Goal: Task Accomplishment & Management: Use online tool/utility

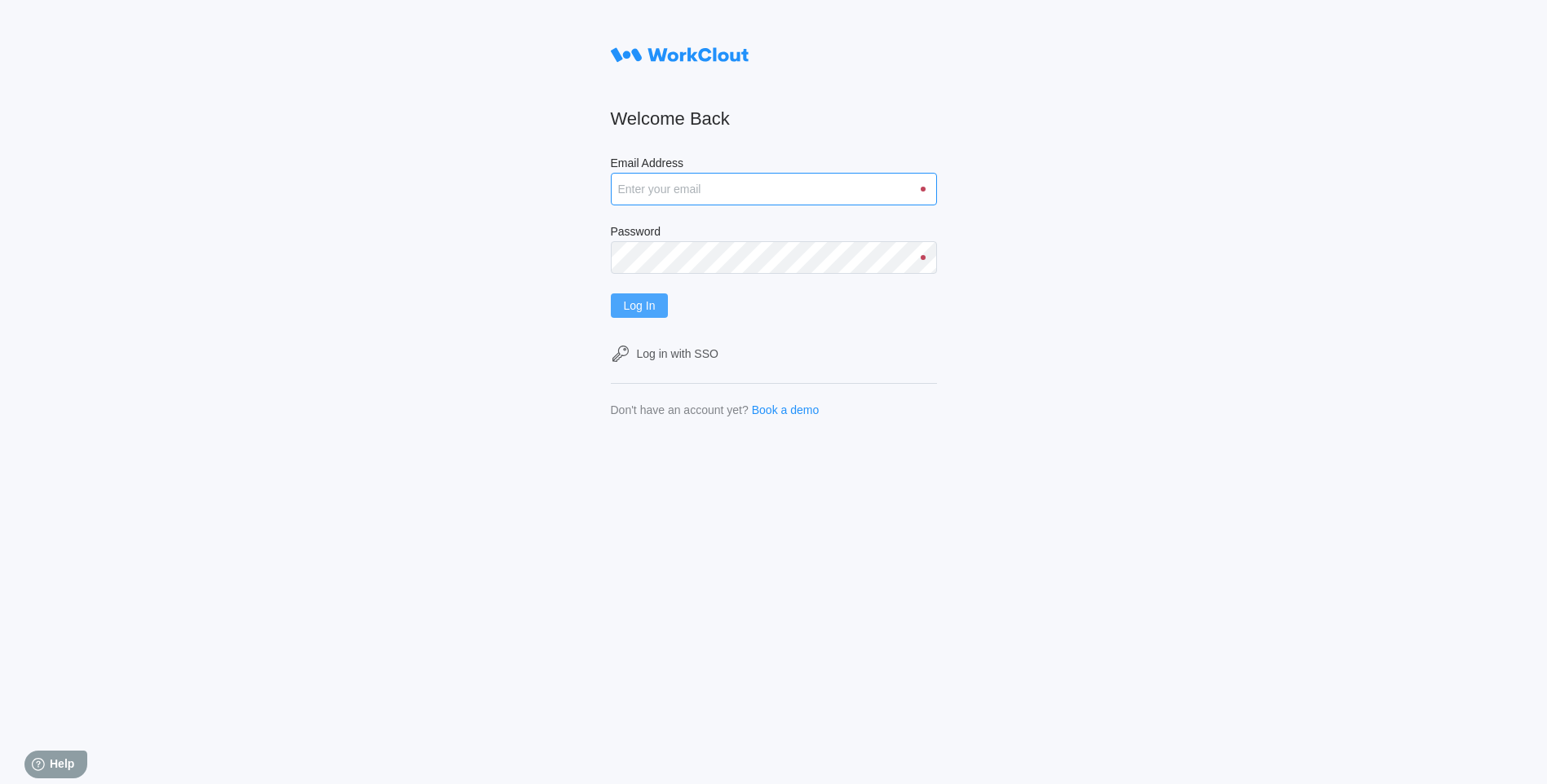
type input "[EMAIL_ADDRESS][DOMAIN_NAME]"
click at [642, 310] on span "Log In" at bounding box center [639, 306] width 31 height 12
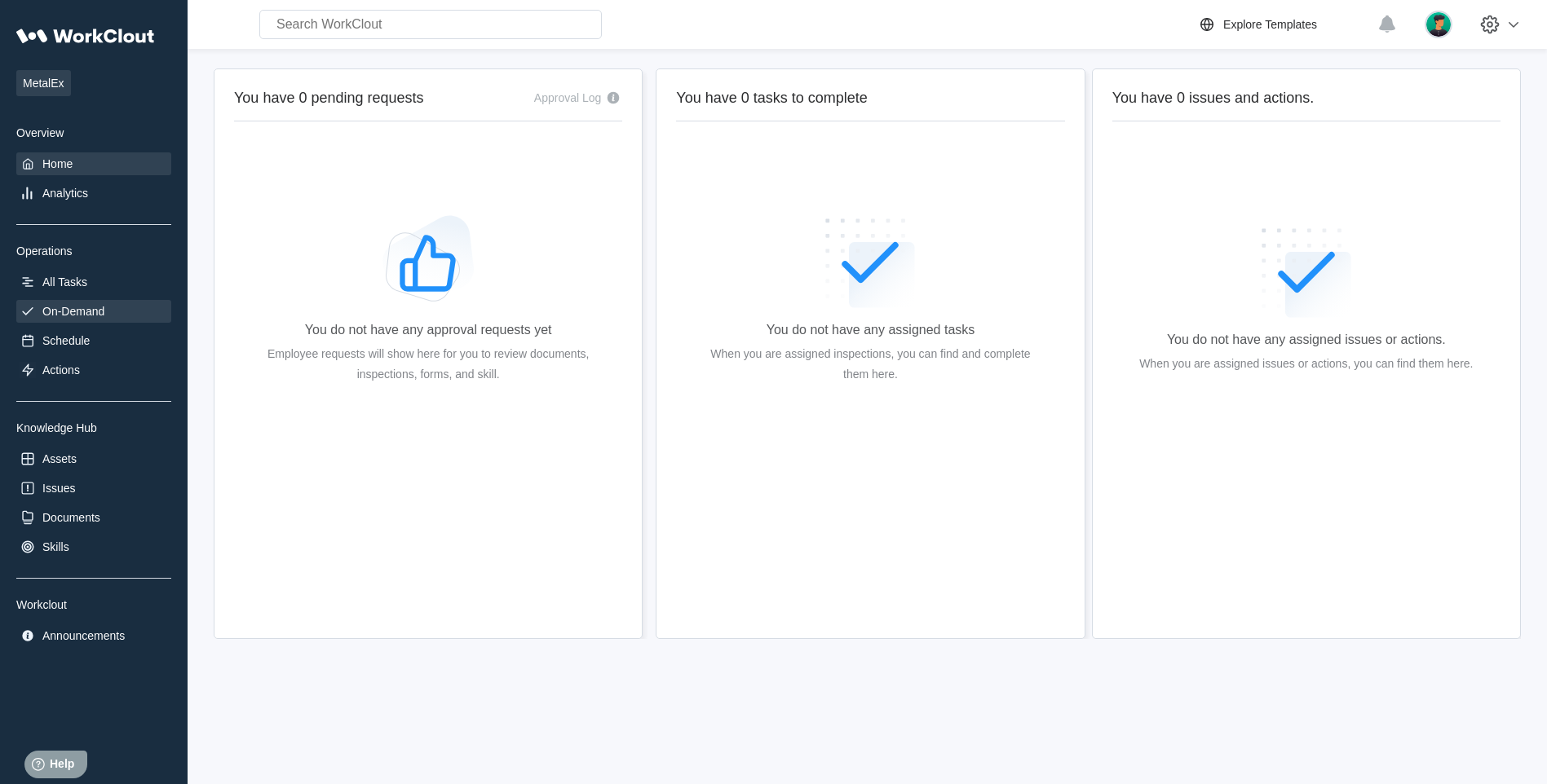
click at [67, 306] on div "On-Demand" at bounding box center [73, 311] width 62 height 13
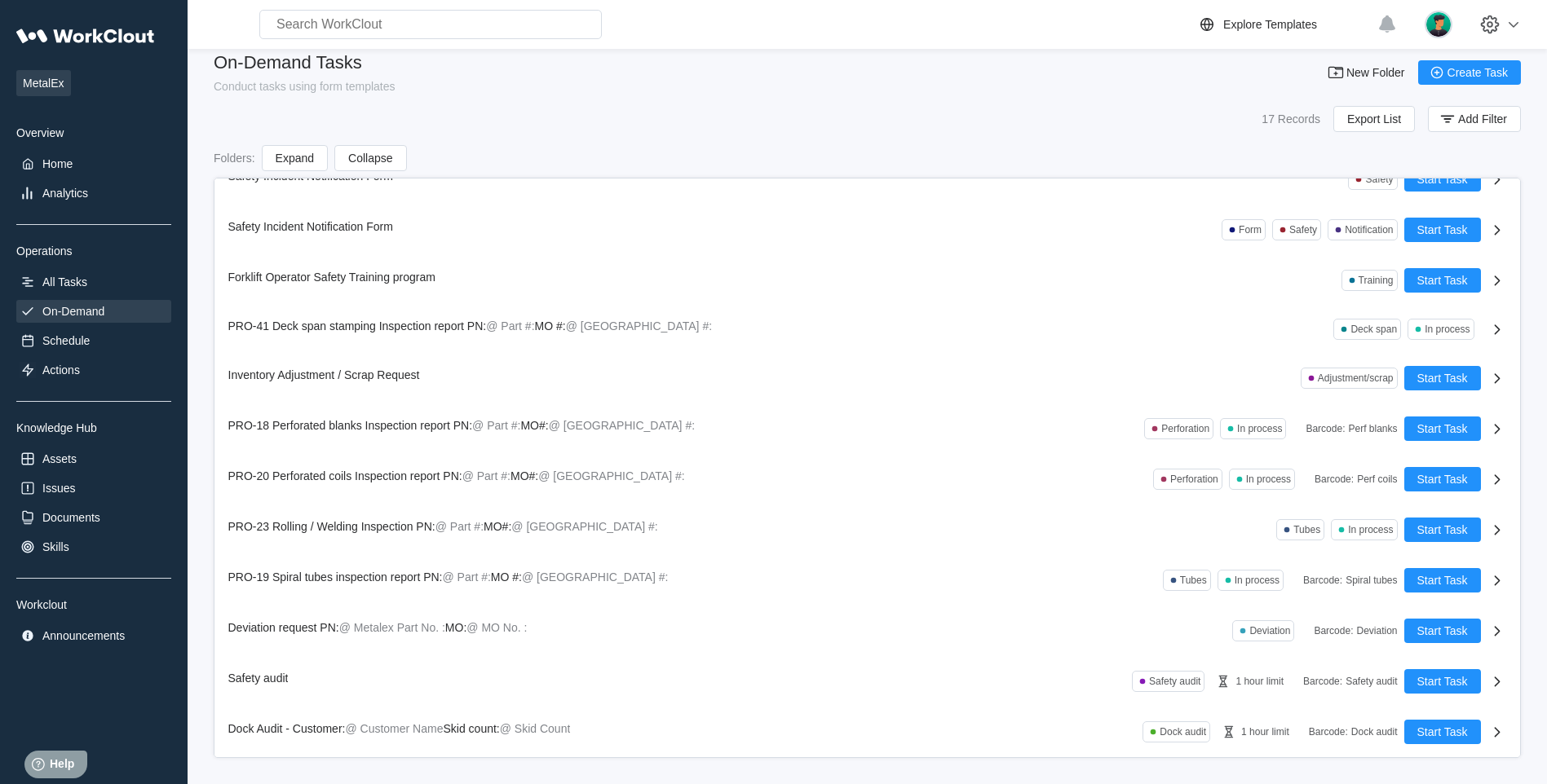
scroll to position [23, 0]
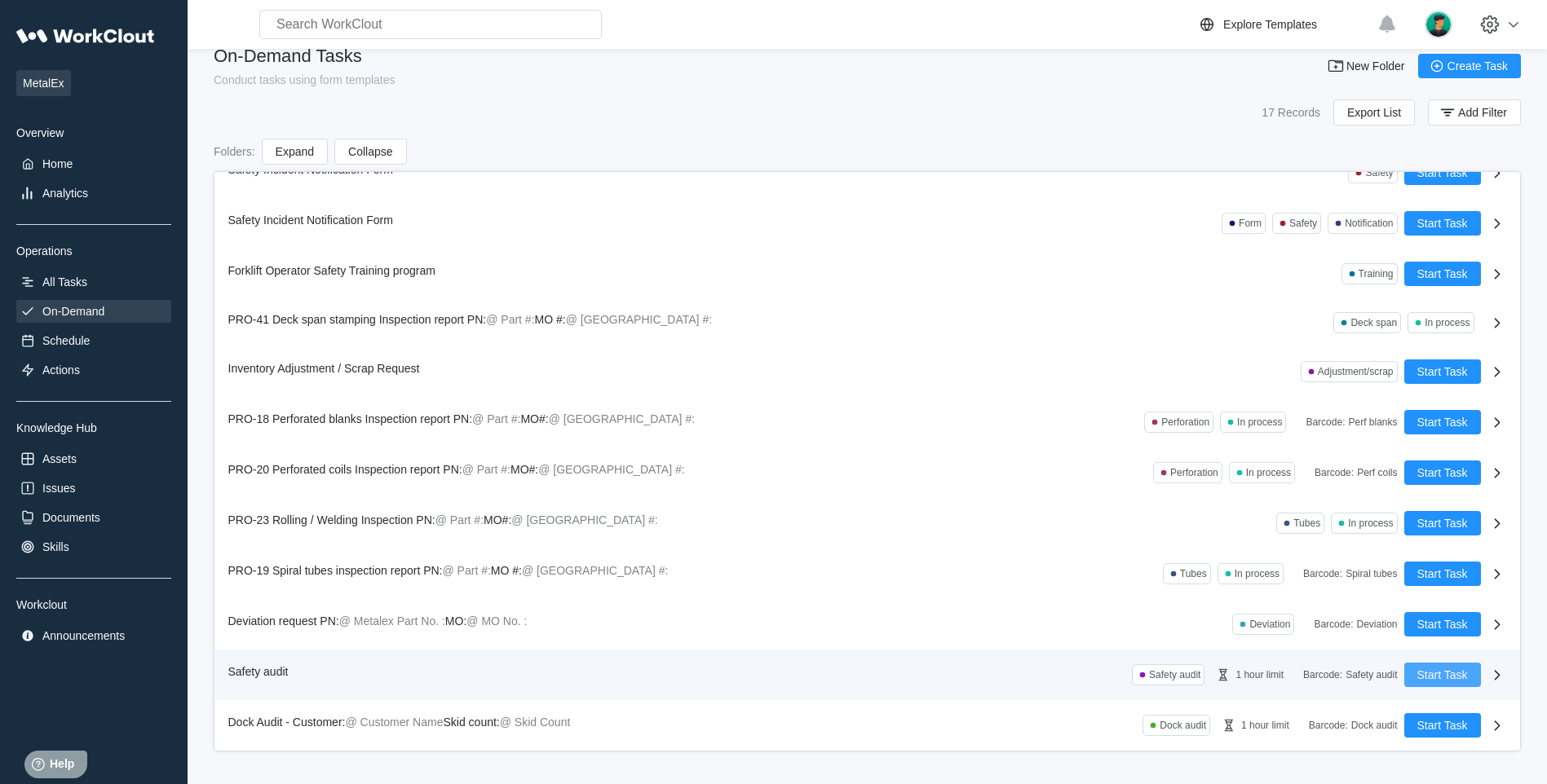
click at [1417, 671] on span "Start Task" at bounding box center [1442, 675] width 50 height 12
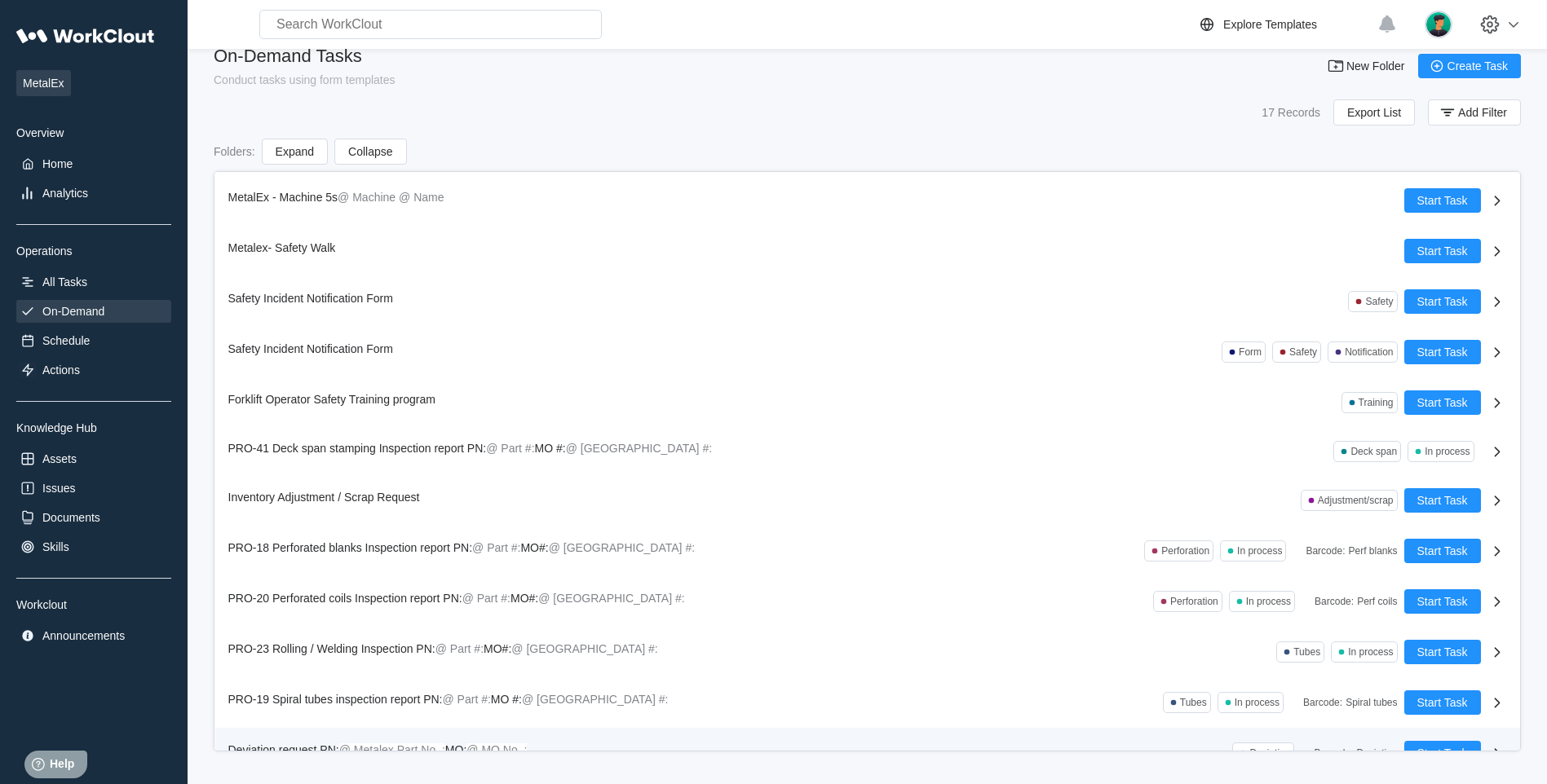
scroll to position [278, 0]
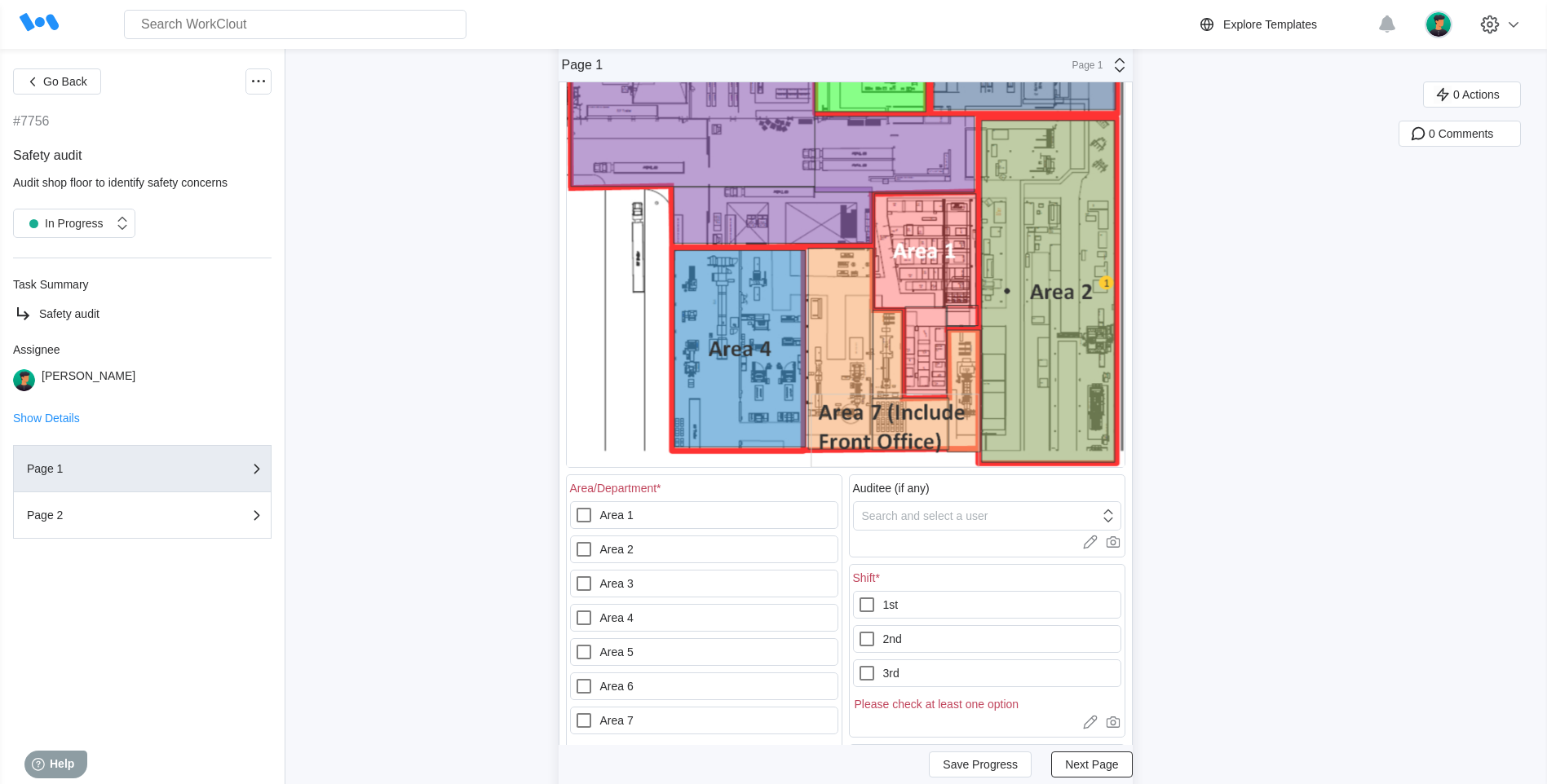
scroll to position [326, 0]
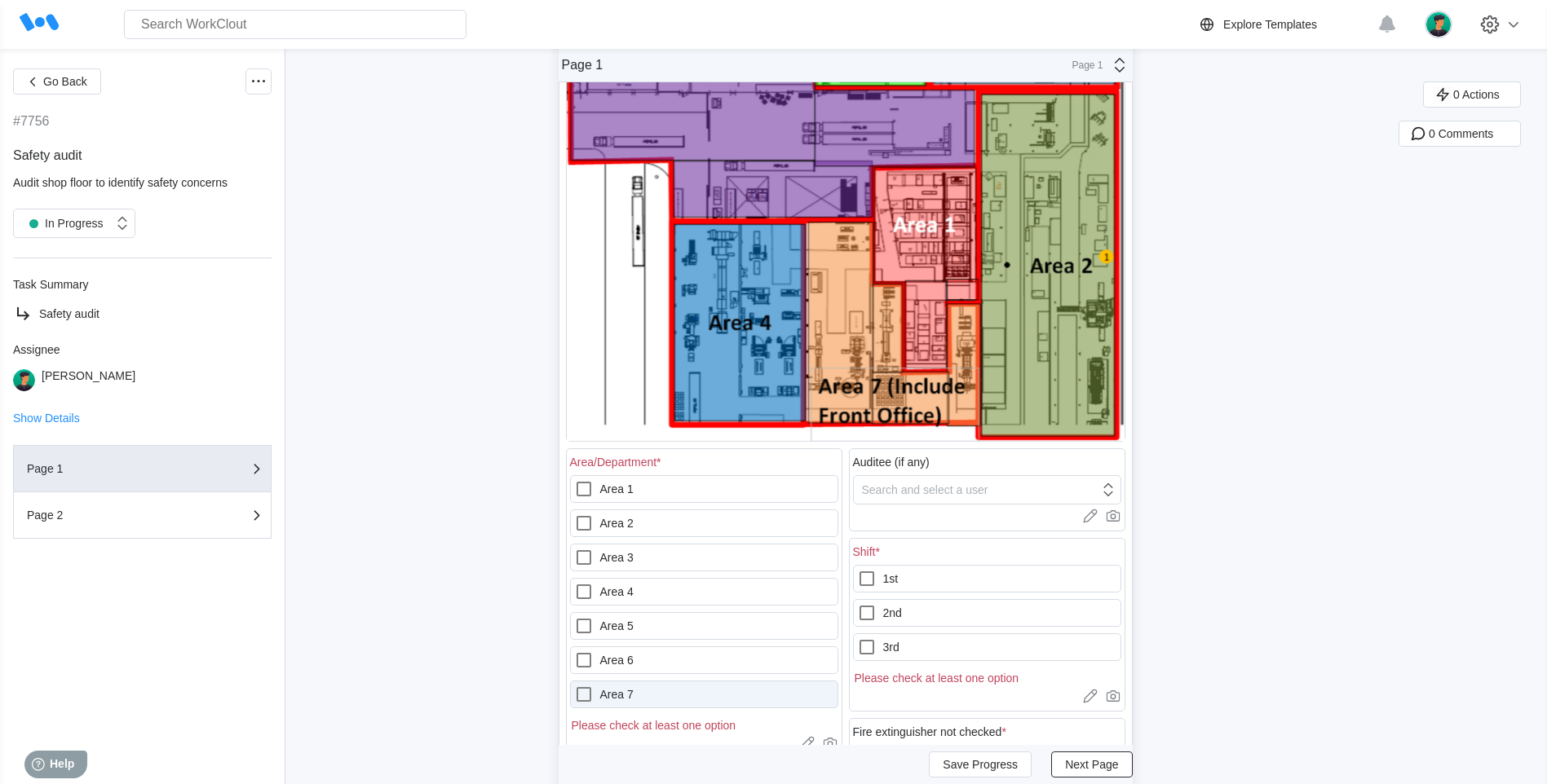
click at [590, 700] on icon at bounding box center [584, 695] width 20 height 20
click at [575, 686] on 7 "Area 7" at bounding box center [574, 685] width 1 height 1
checkbox 7 "true"
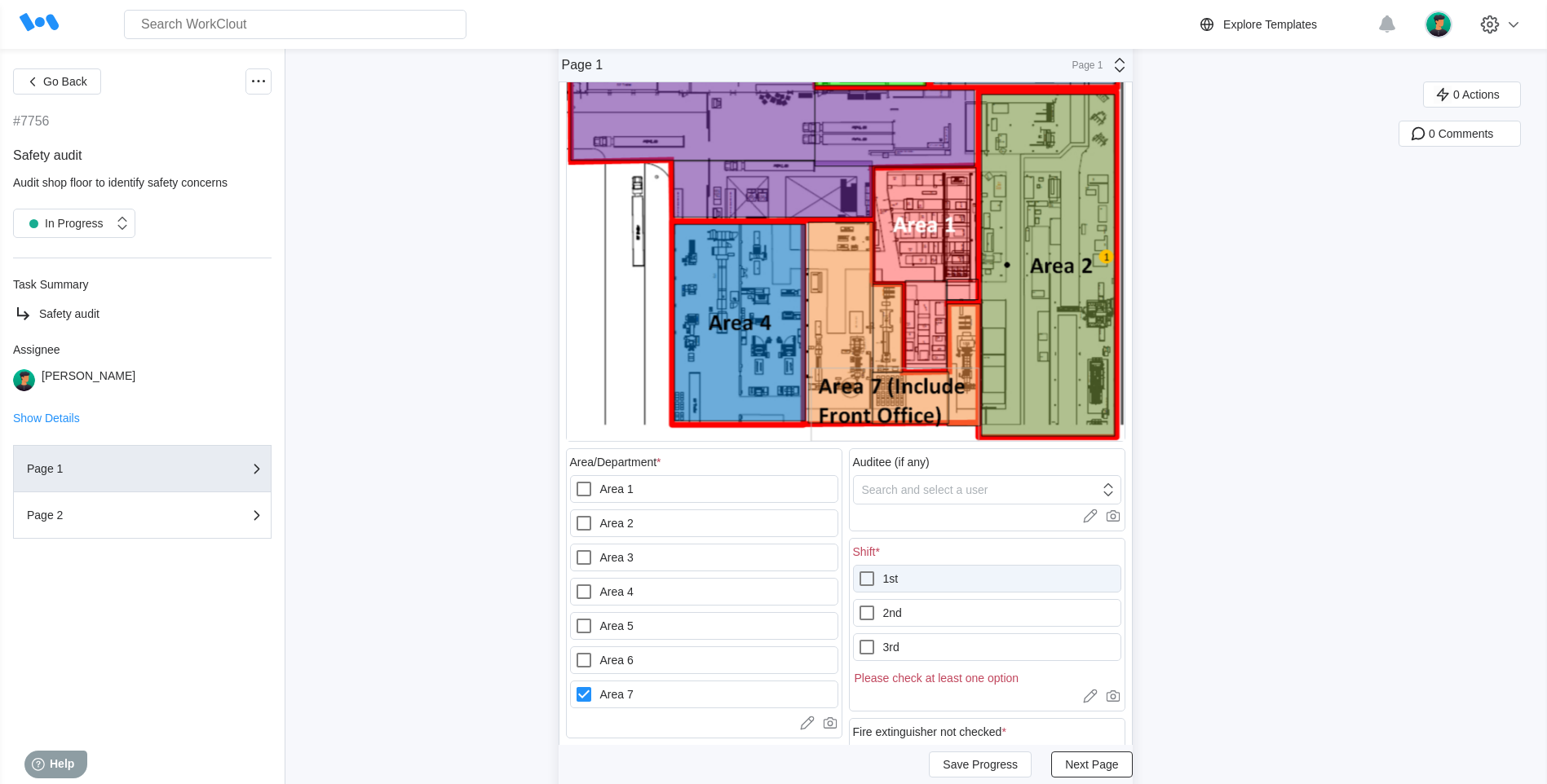
click at [871, 572] on icon at bounding box center [866, 578] width 15 height 15
click at [858, 570] on input "1st" at bounding box center [857, 569] width 1 height 1
checkbox input "true"
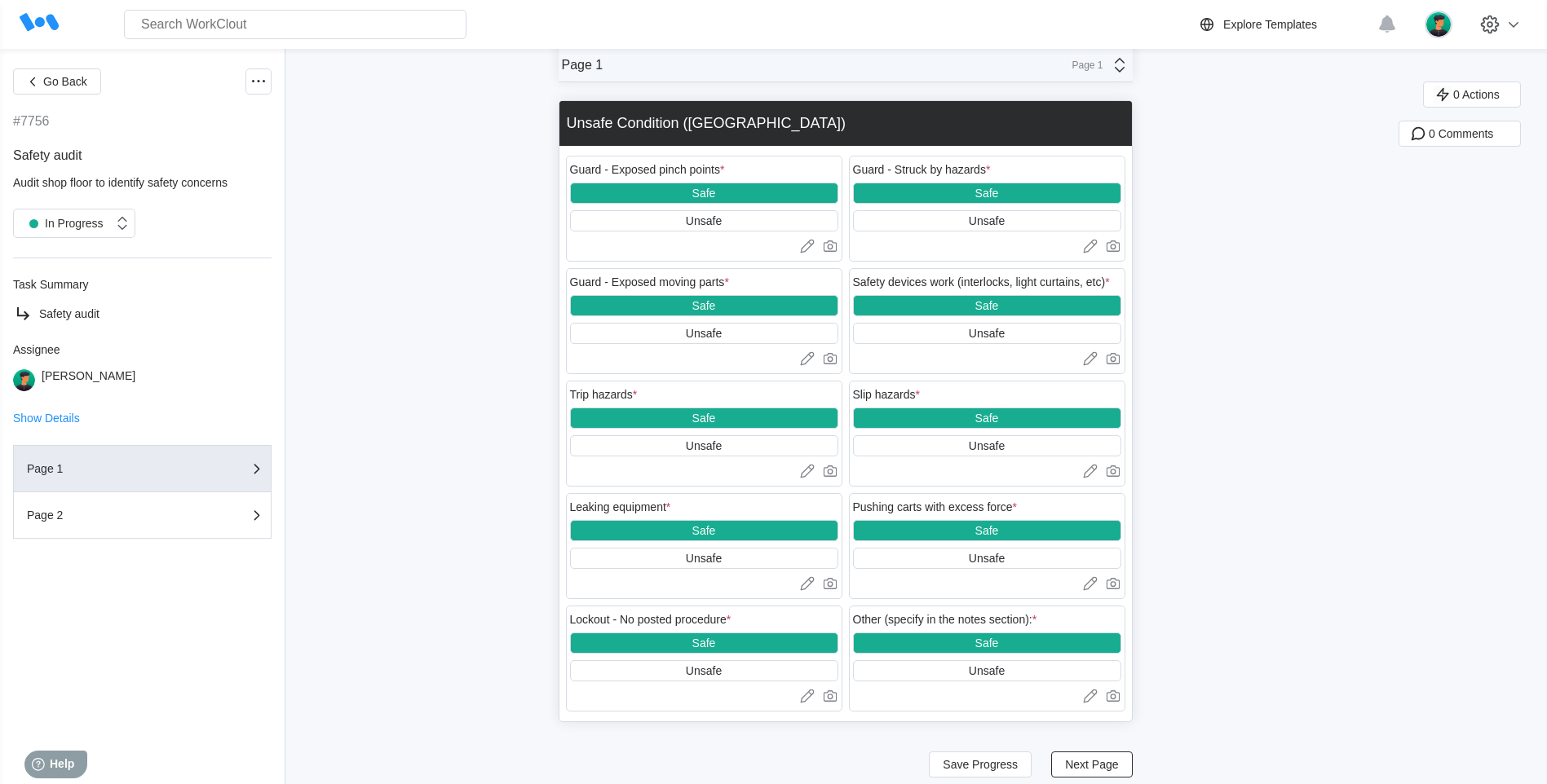
scroll to position [2244, 0]
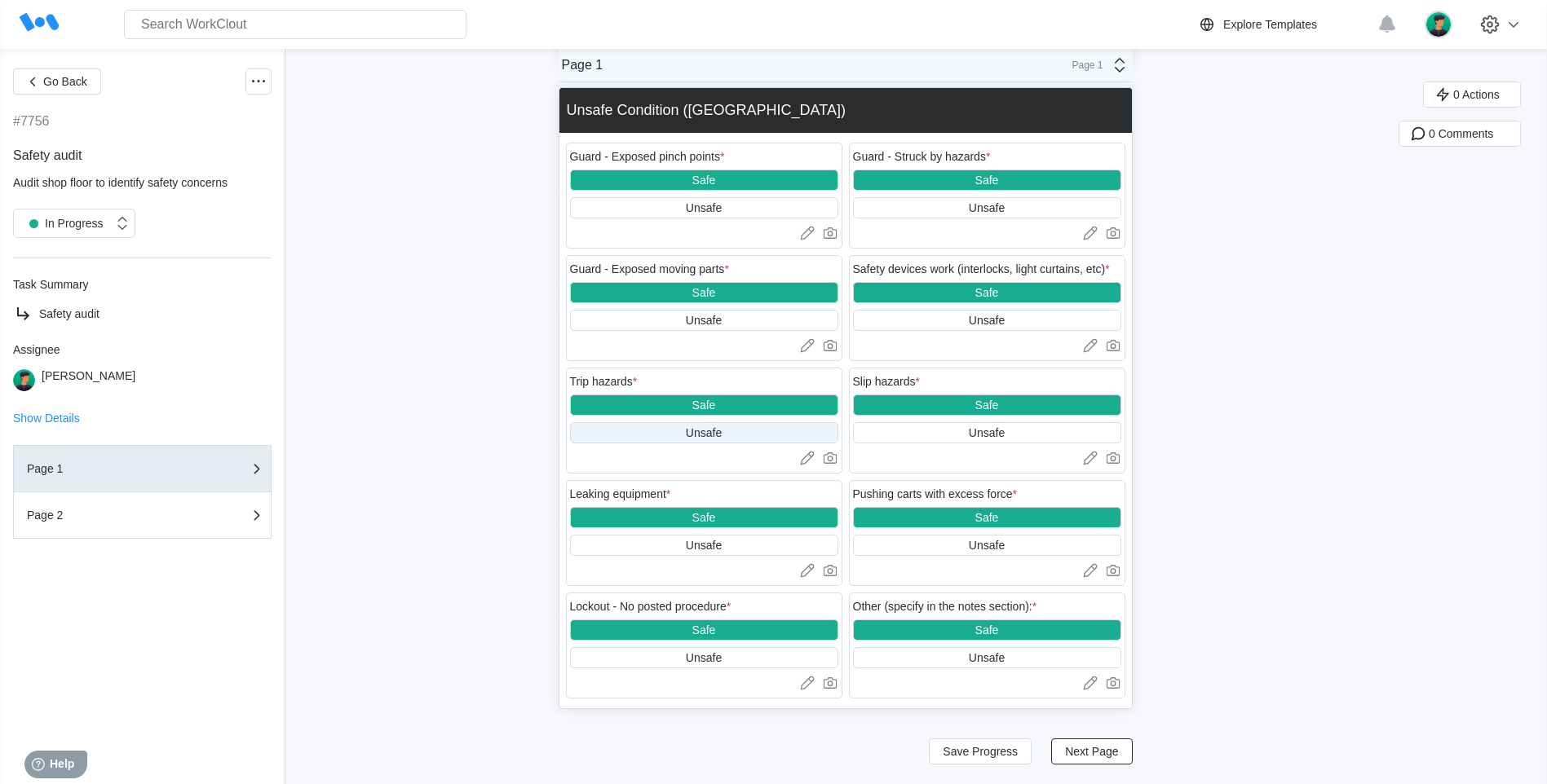
click at [721, 431] on div "Unsafe" at bounding box center [704, 432] width 36 height 13
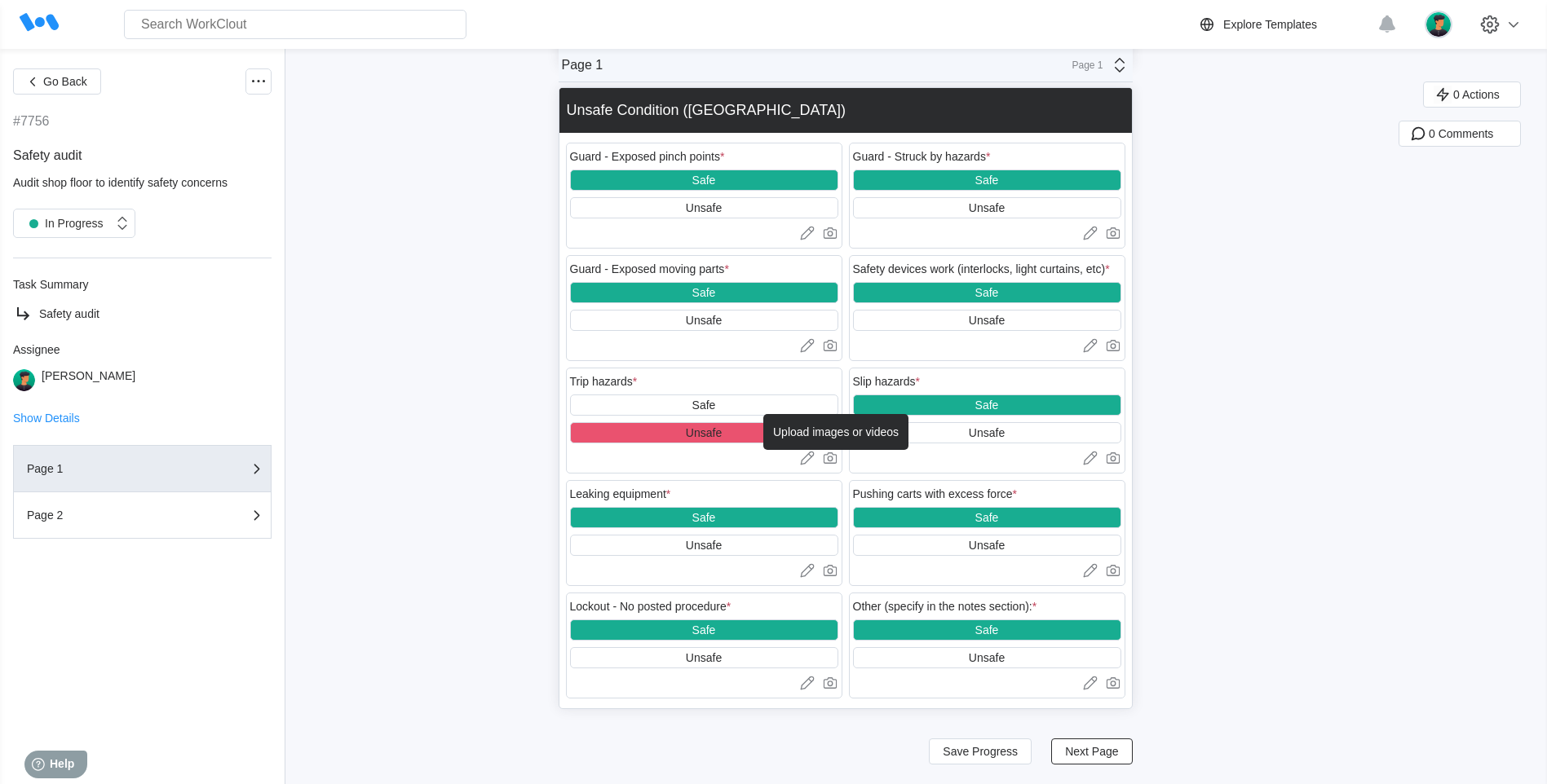
click at [835, 460] on icon at bounding box center [829, 457] width 17 height 17
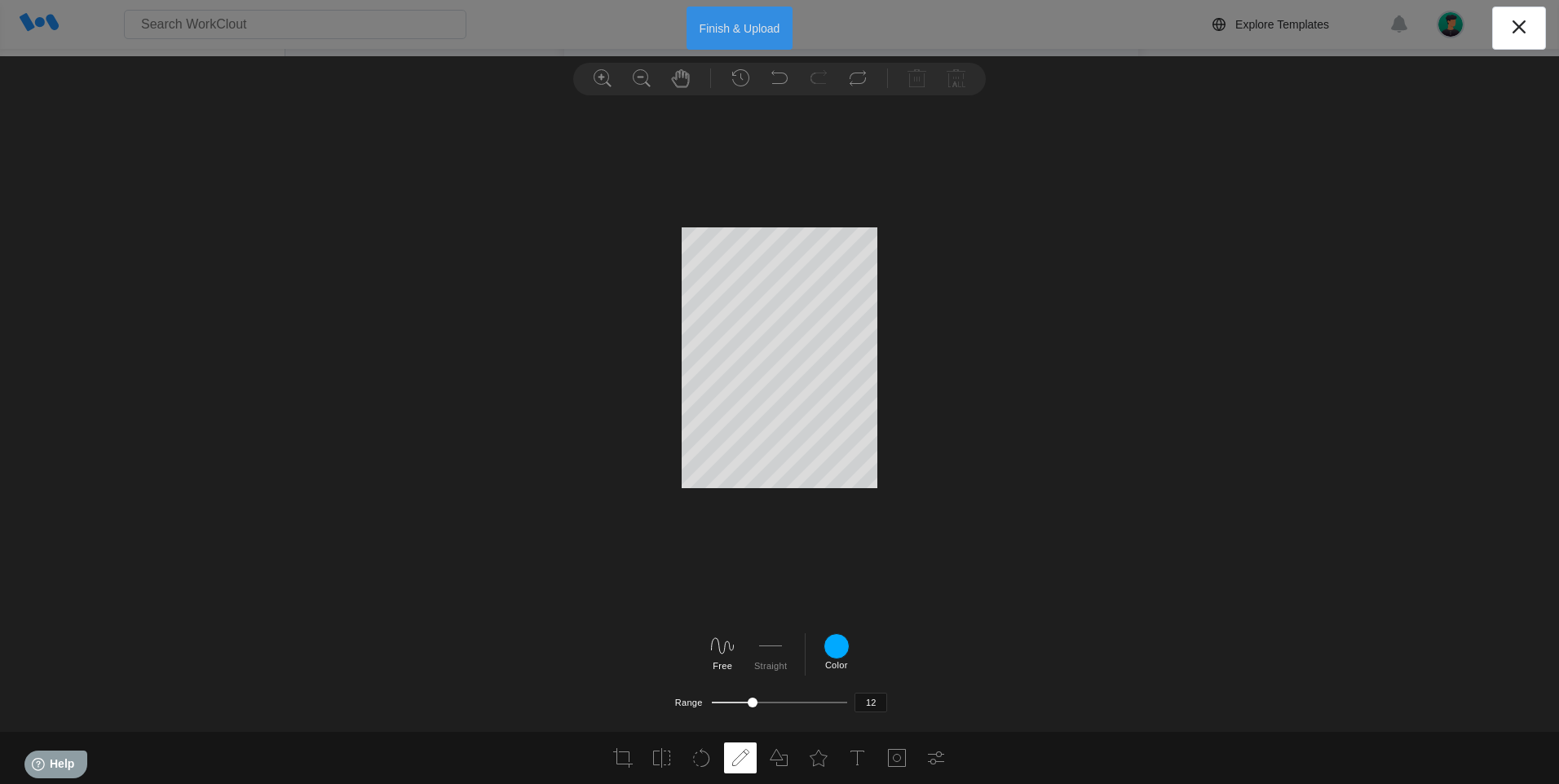
click at [754, 31] on button "Finish & Upload" at bounding box center [739, 28] width 107 height 43
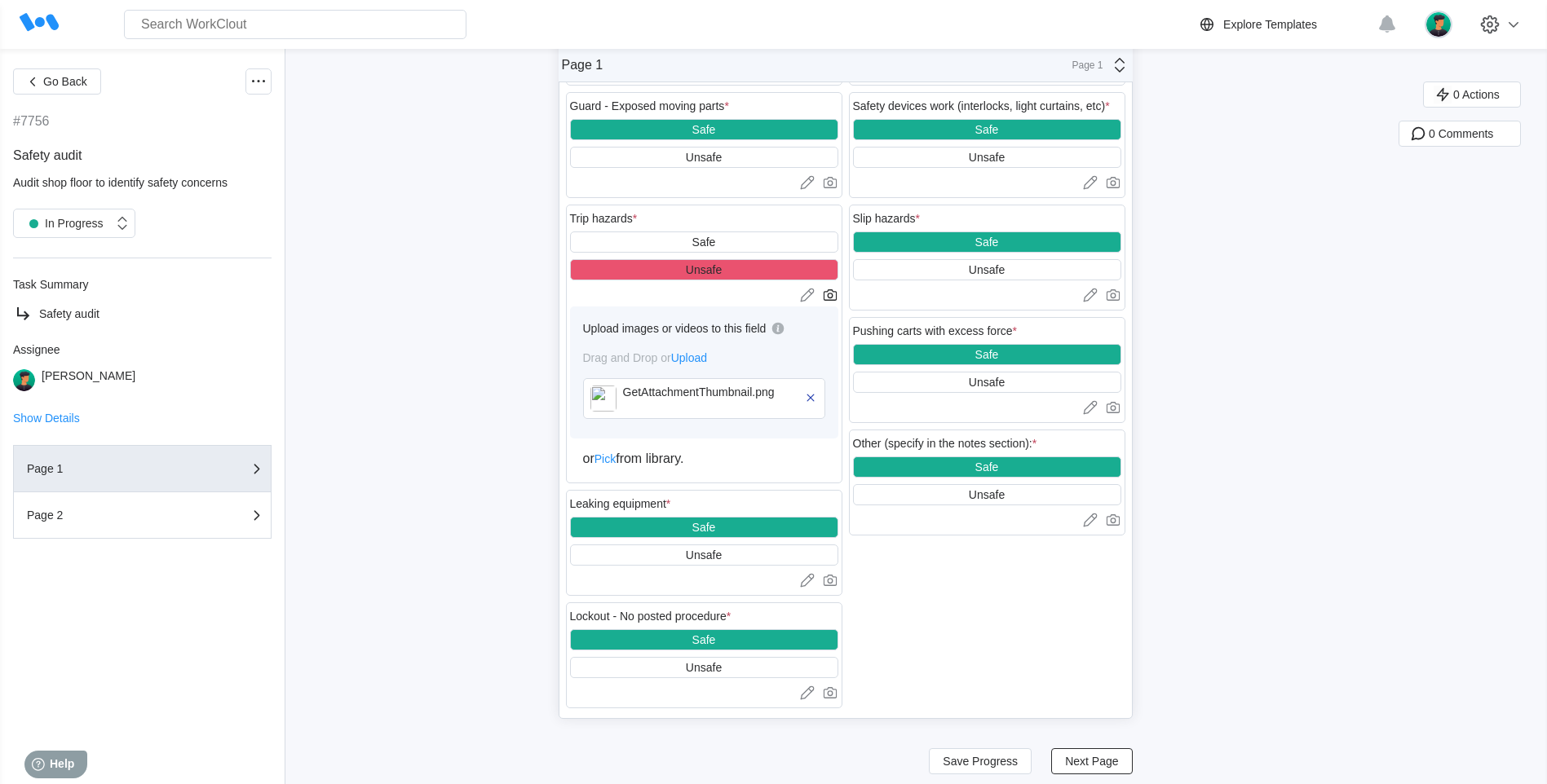
scroll to position [2418, 0]
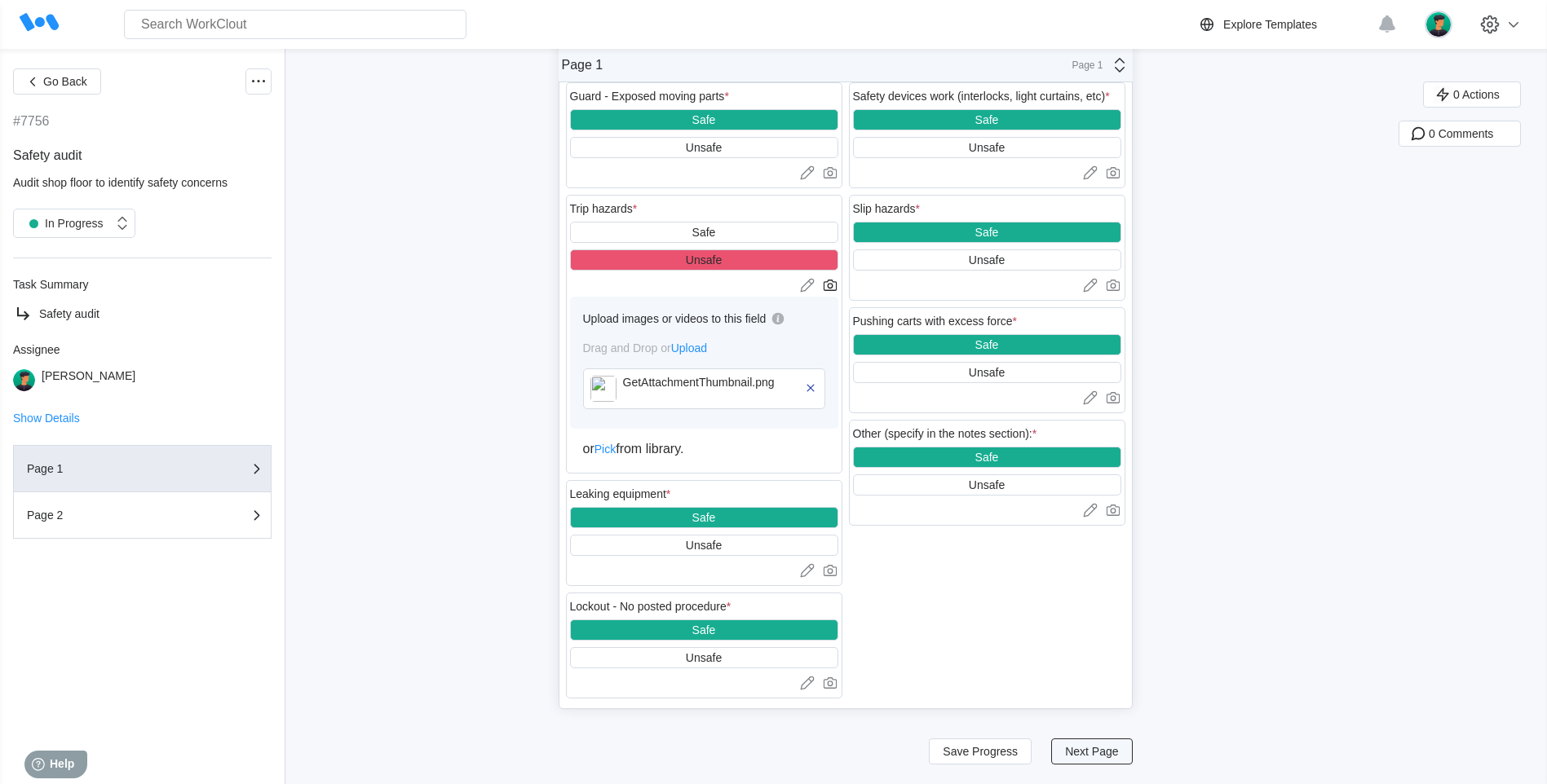
click at [1081, 748] on span "Next Page" at bounding box center [1092, 752] width 53 height 12
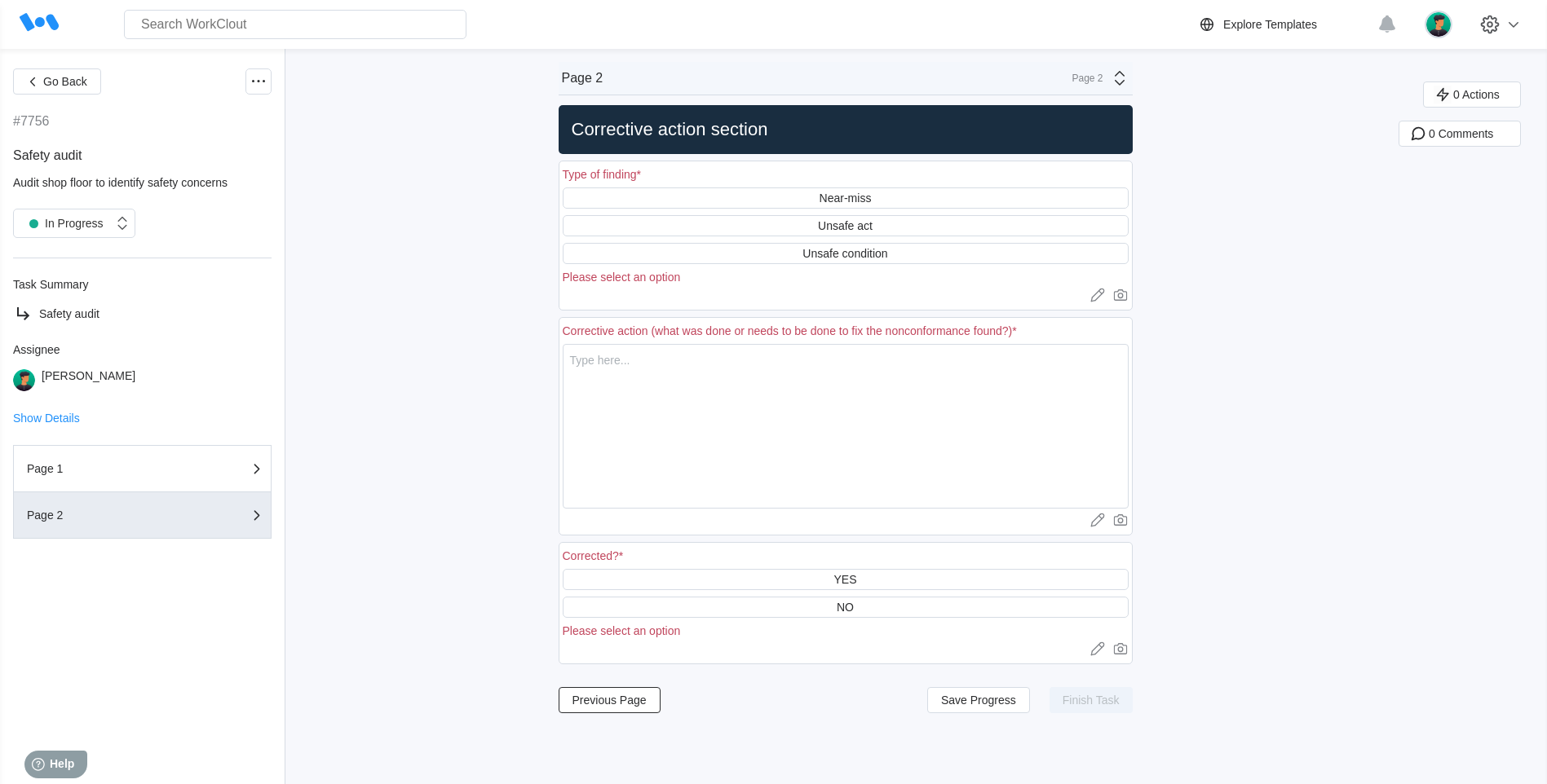
scroll to position [0, 0]
click at [874, 255] on div "Unsafe condition" at bounding box center [844, 253] width 84 height 13
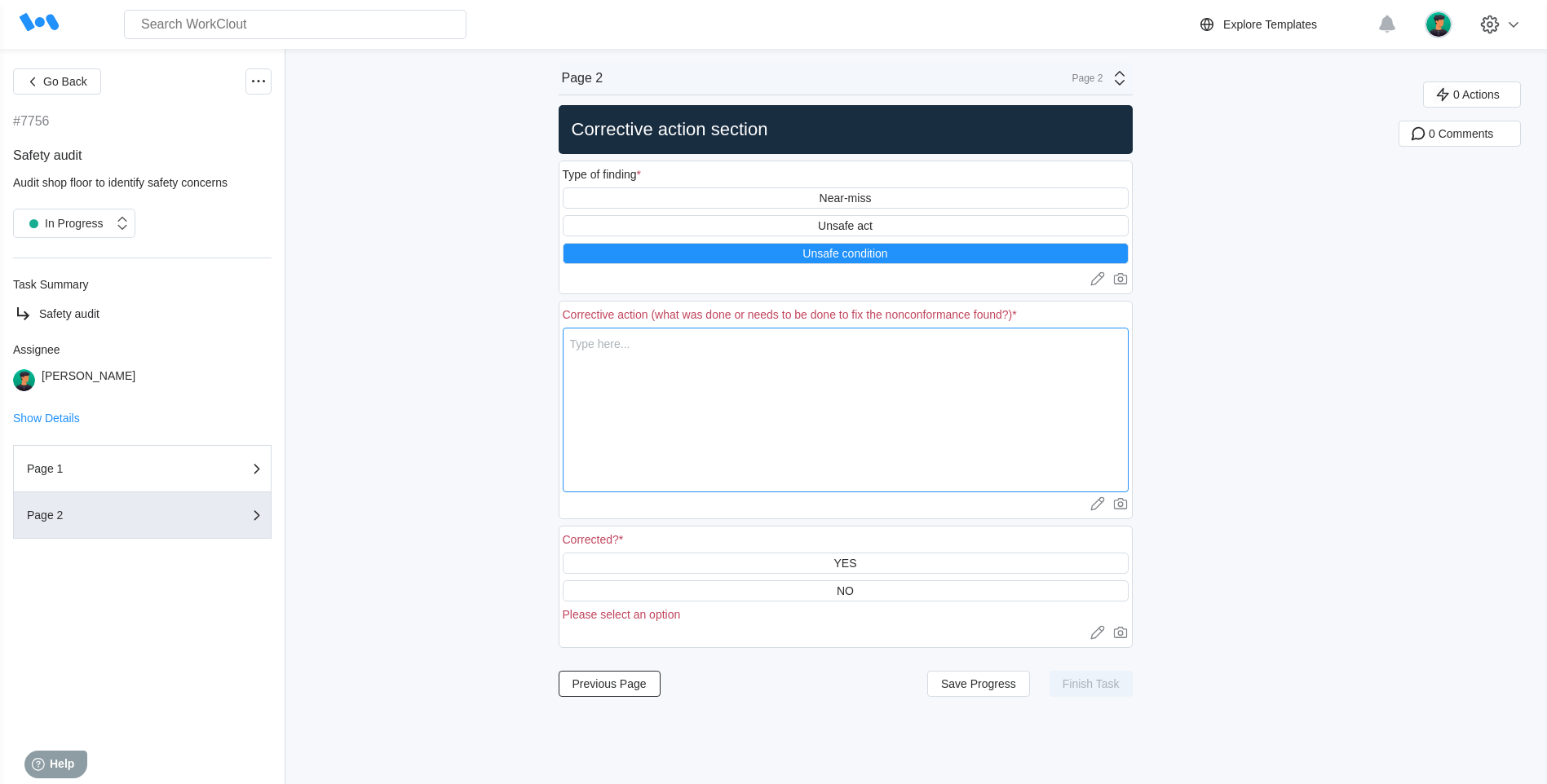
click at [625, 345] on textarea at bounding box center [845, 410] width 565 height 165
type textarea "f"
type textarea "x"
type textarea "fo"
type textarea "x"
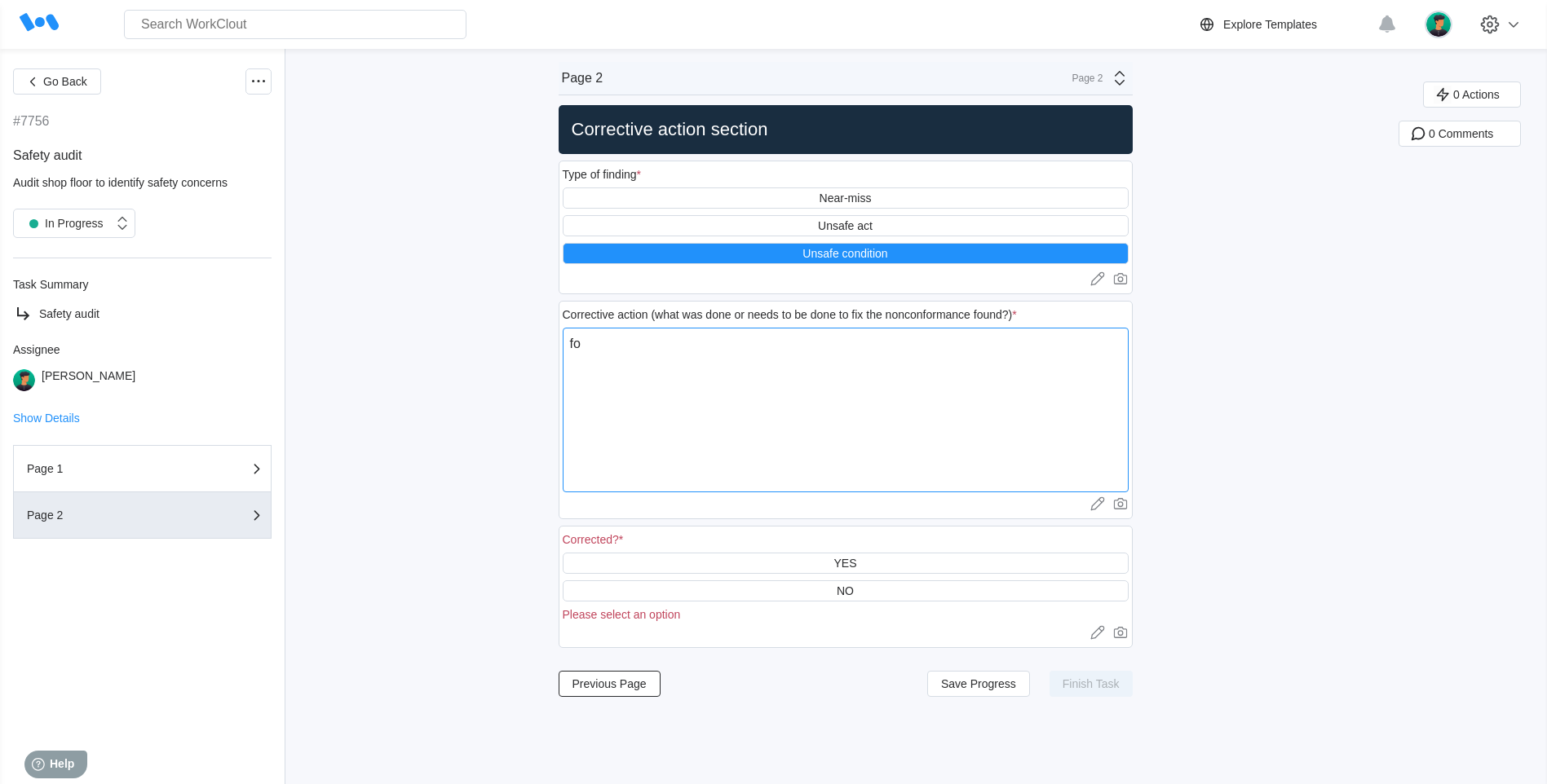
type textarea "for"
type textarea "x"
type textarea "fork"
type textarea "x"
type textarea "forkl"
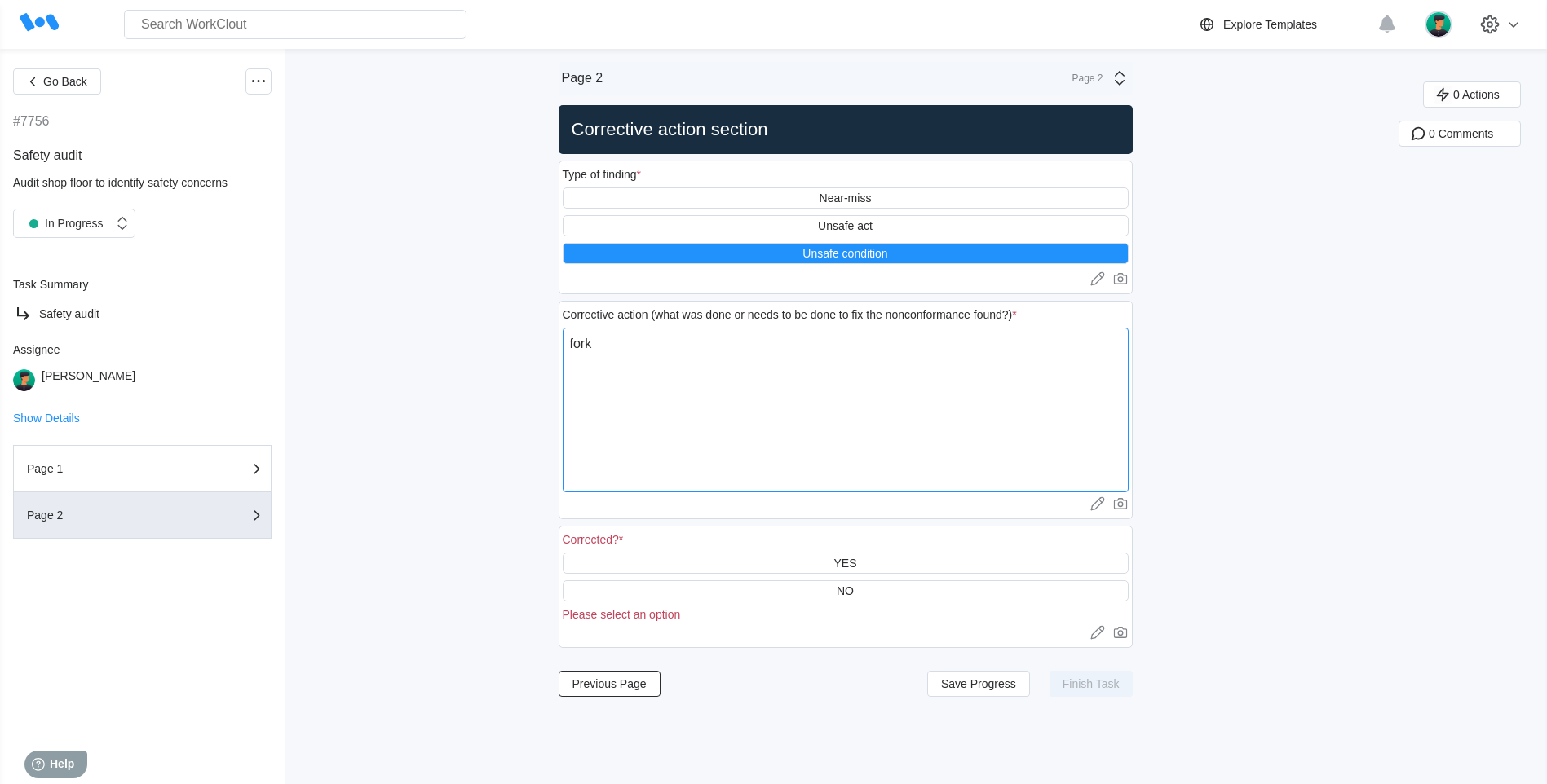
type textarea "x"
type textarea "forkli"
type textarea "x"
type textarea "forklif"
type textarea "x"
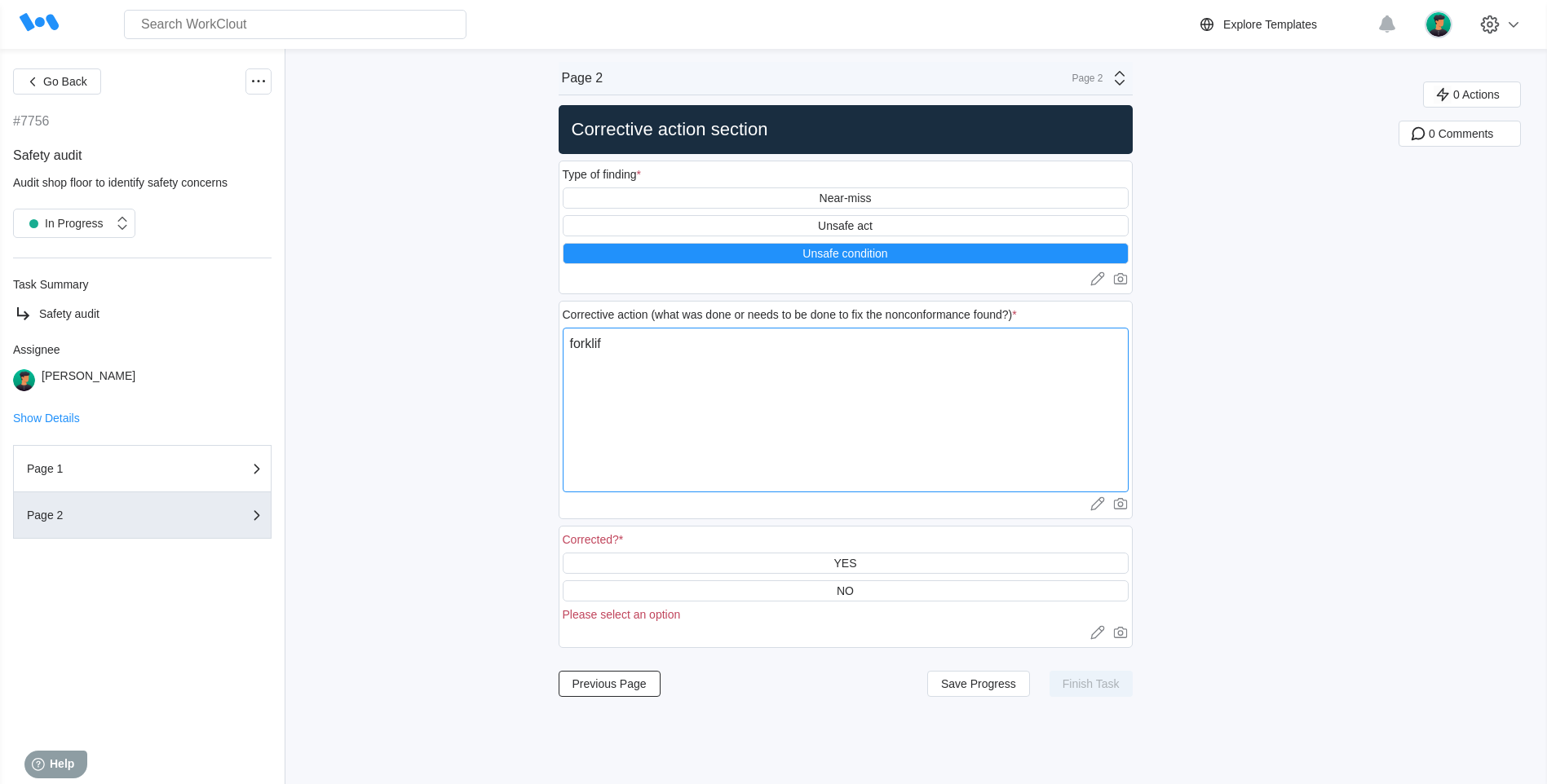
type textarea "forklift"
type textarea "x"
type textarea "forklift"
type textarea "x"
type textarea "forklift l"
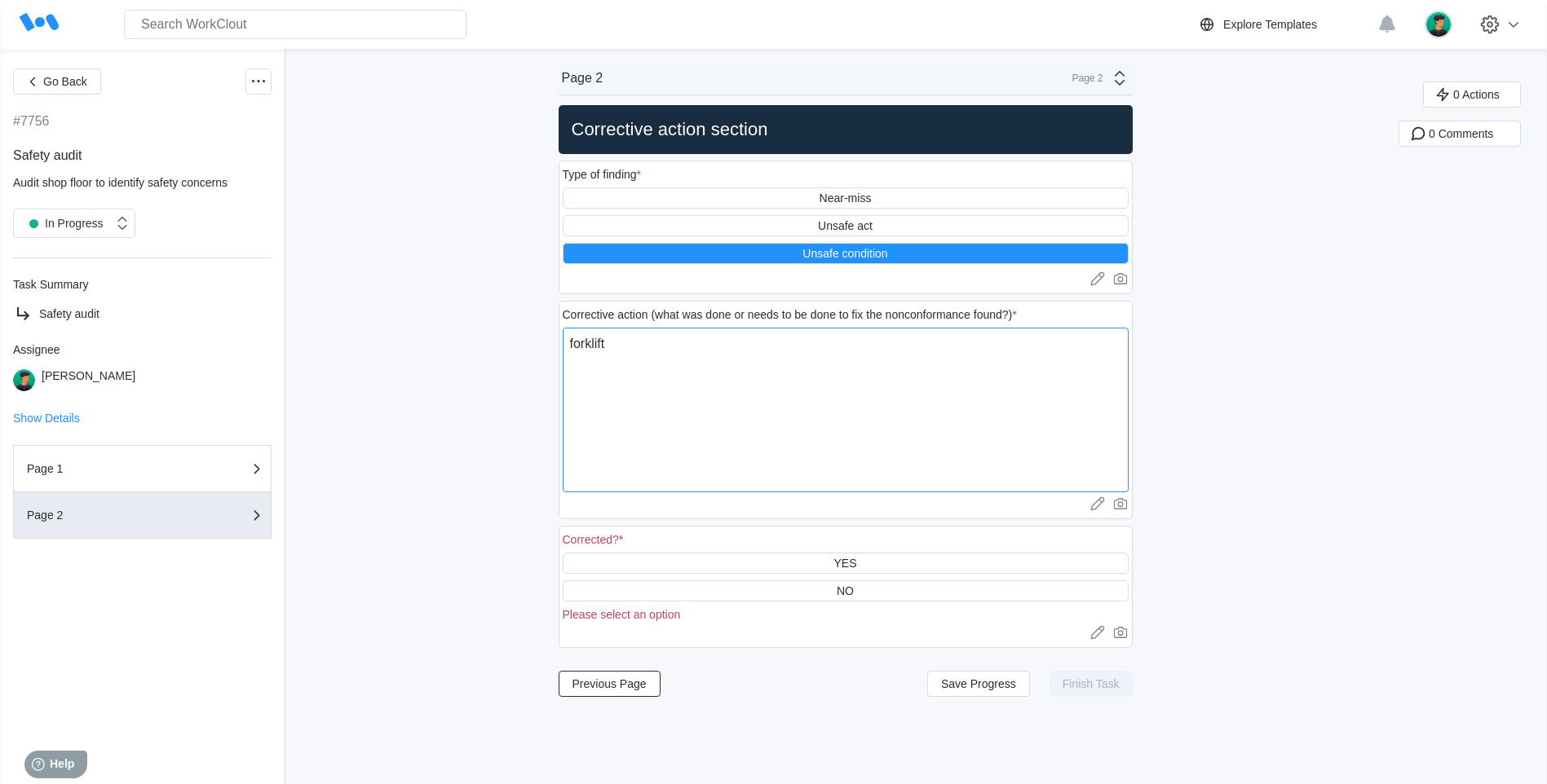
type textarea "x"
type textarea "forklift le"
type textarea "x"
type textarea "forklift lef"
type textarea "x"
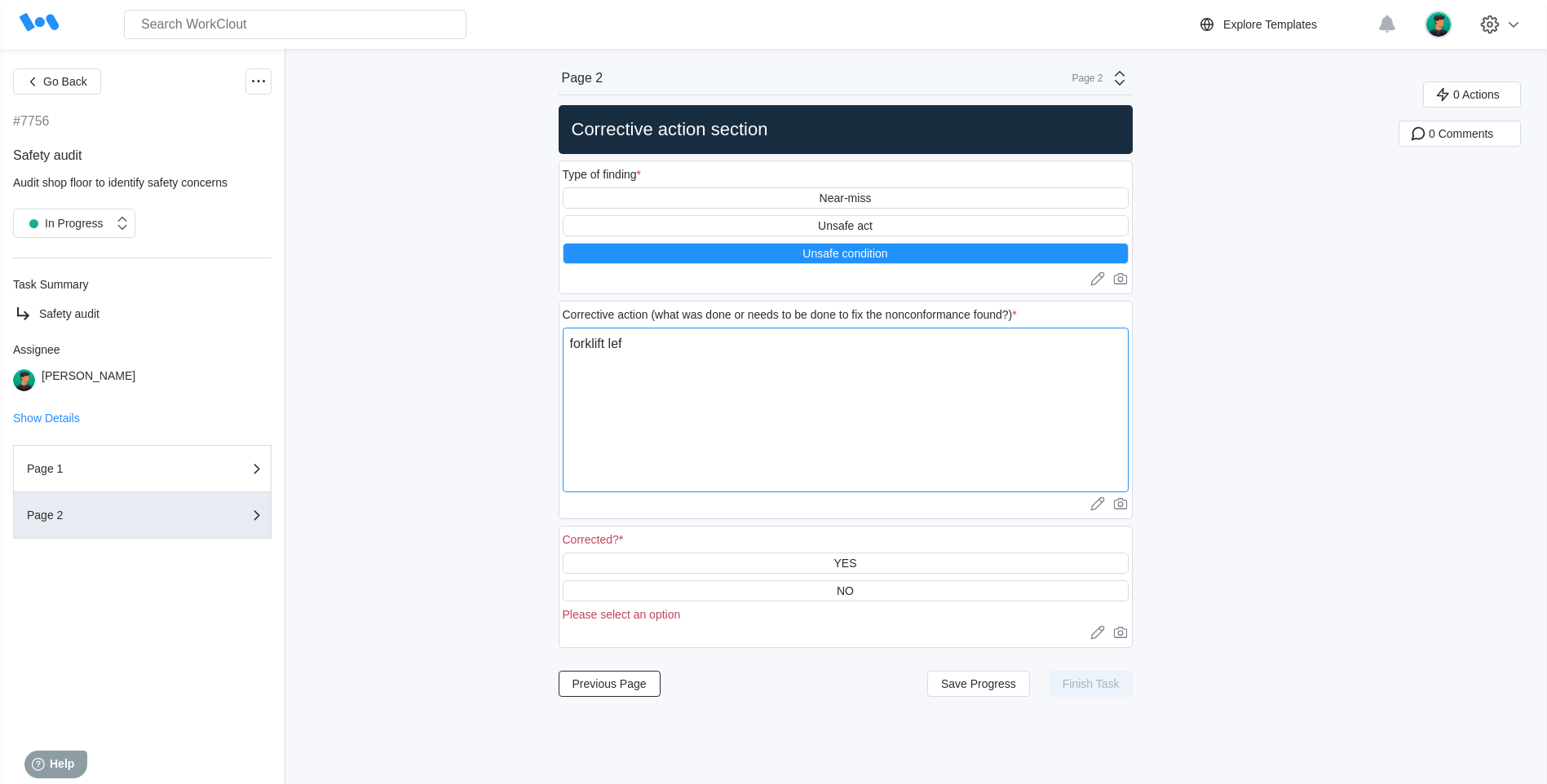
type textarea "forklift left"
type textarea "x"
type textarea "forklift left"
type textarea "x"
type textarea "forklift left u"
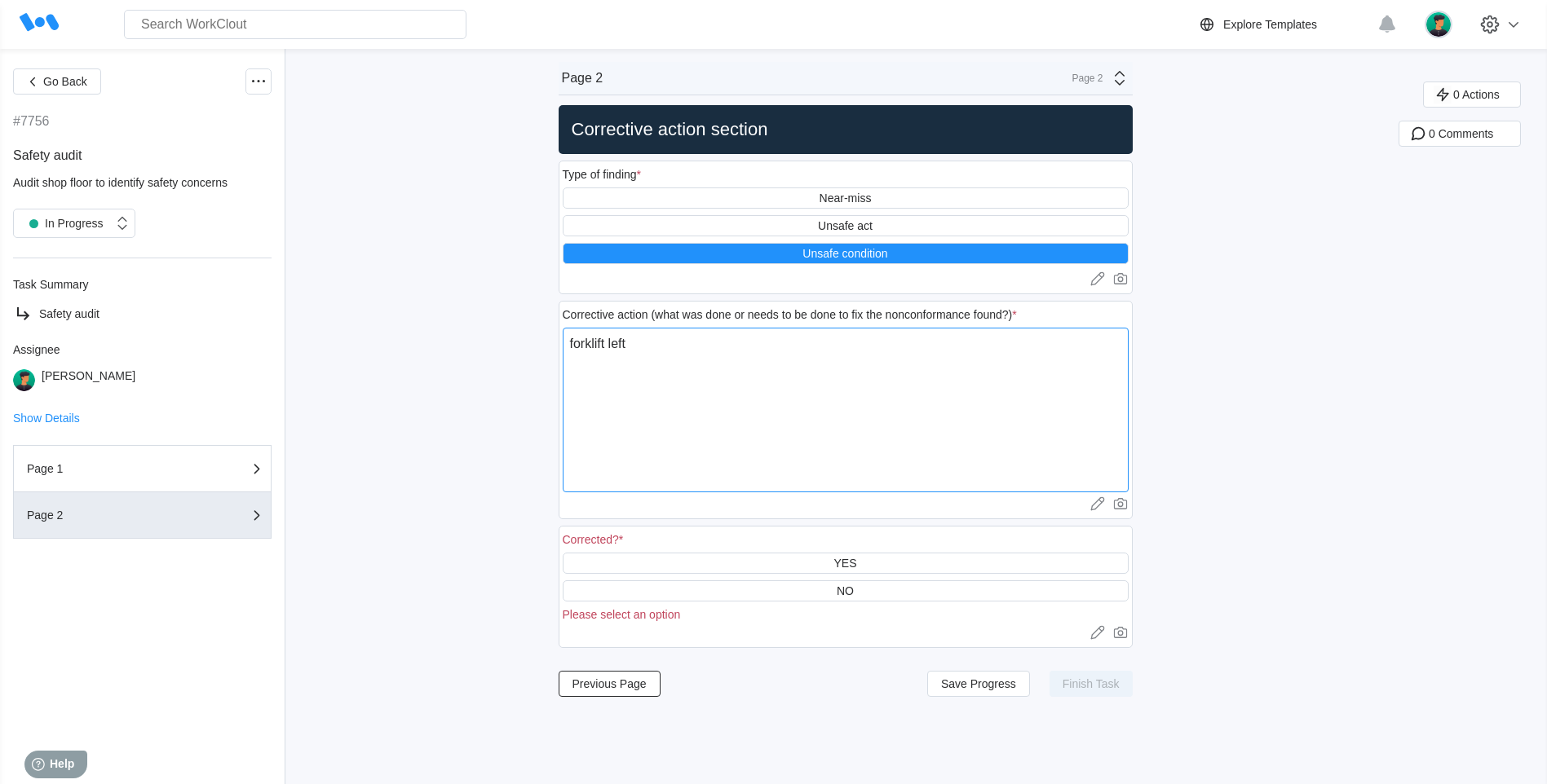
type textarea "x"
type textarea "forklift left un"
type textarea "x"
type textarea "forklift left una"
type textarea "x"
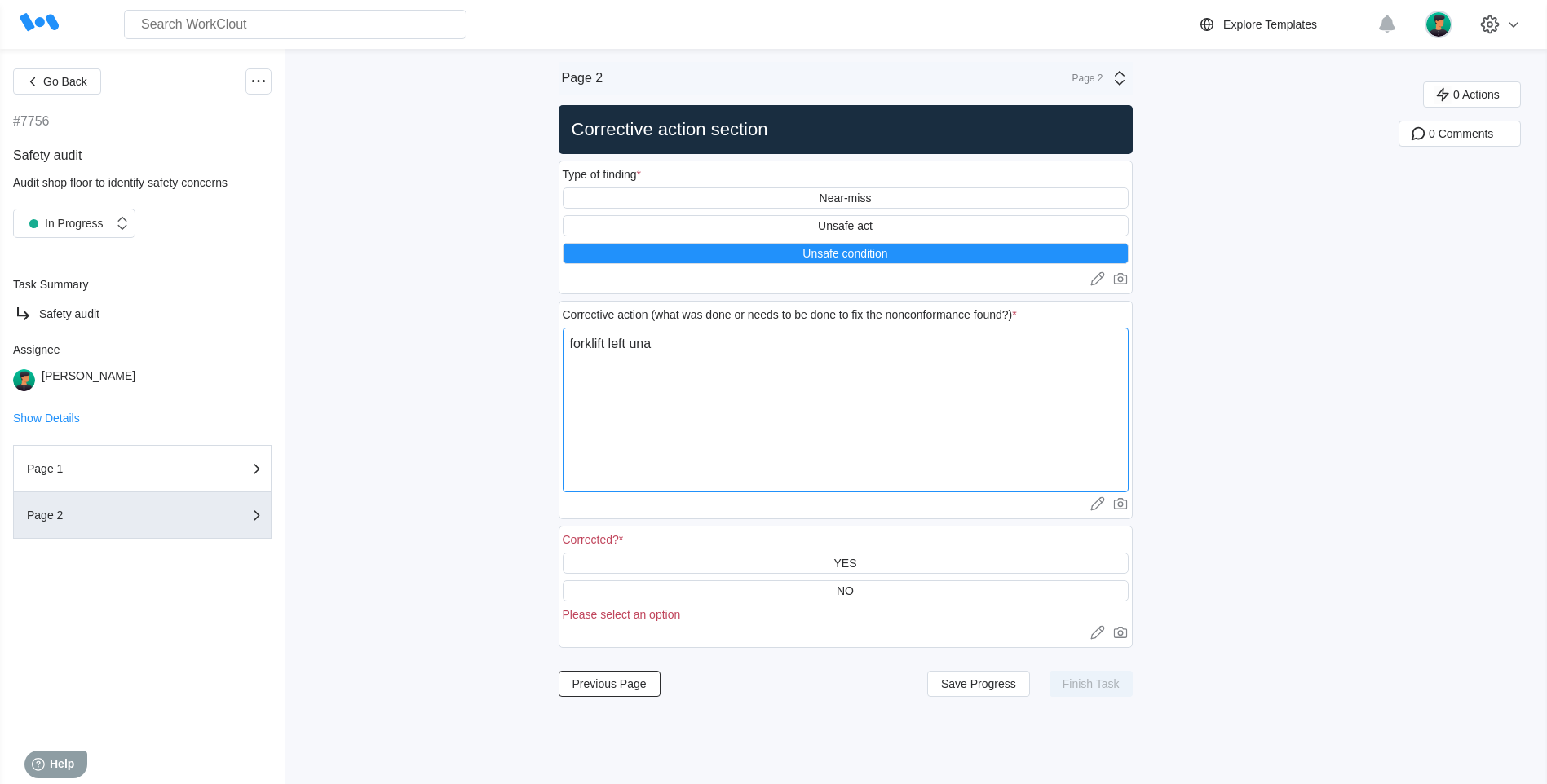
type textarea "forklift left unat"
type textarea "x"
type textarea "forklift left unatt"
type textarea "x"
type textarea "forklift left unatte"
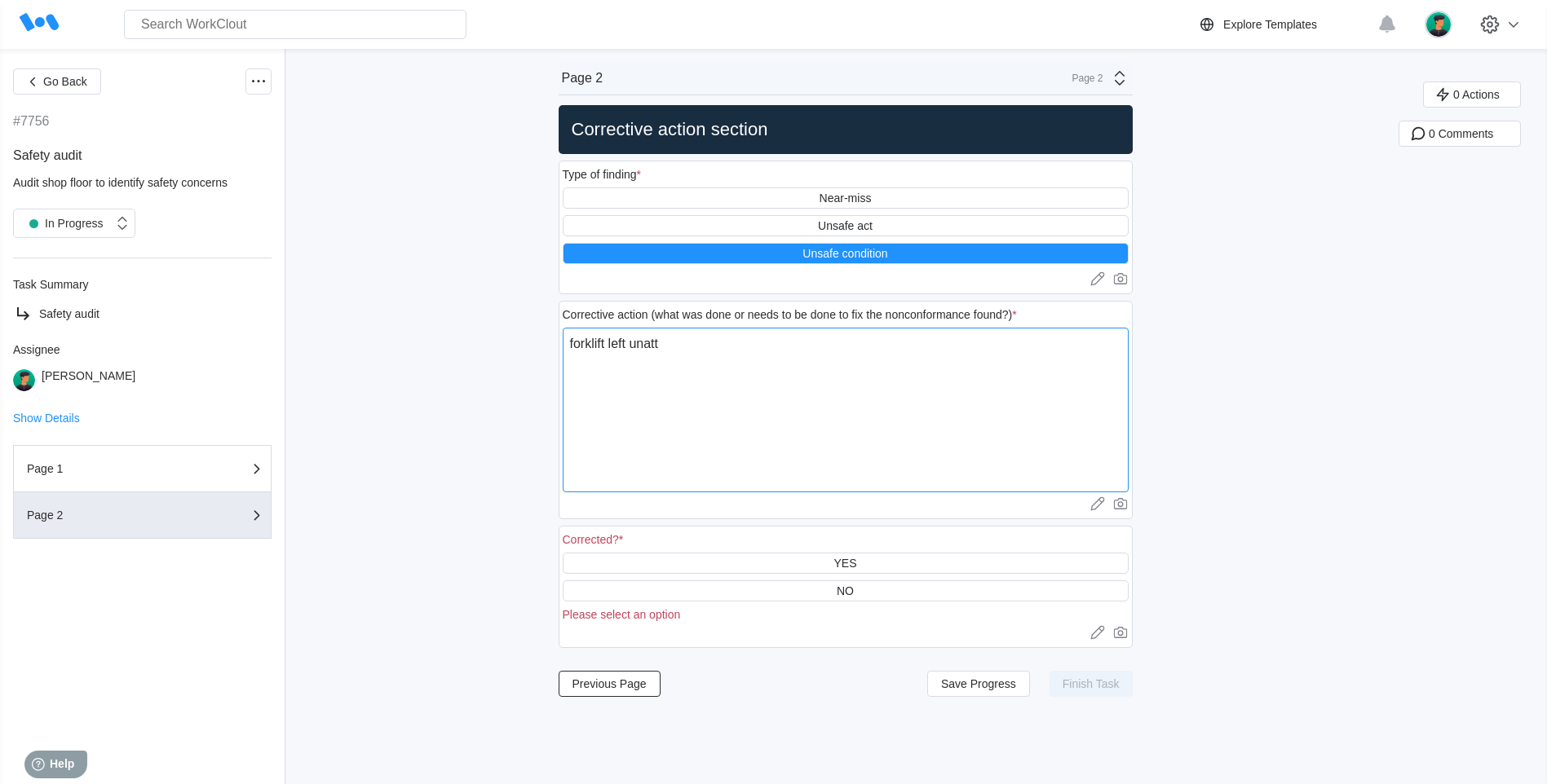
type textarea "x"
type textarea "forklift left unatten"
type textarea "x"
type textarea "forklift left unattend"
type textarea "x"
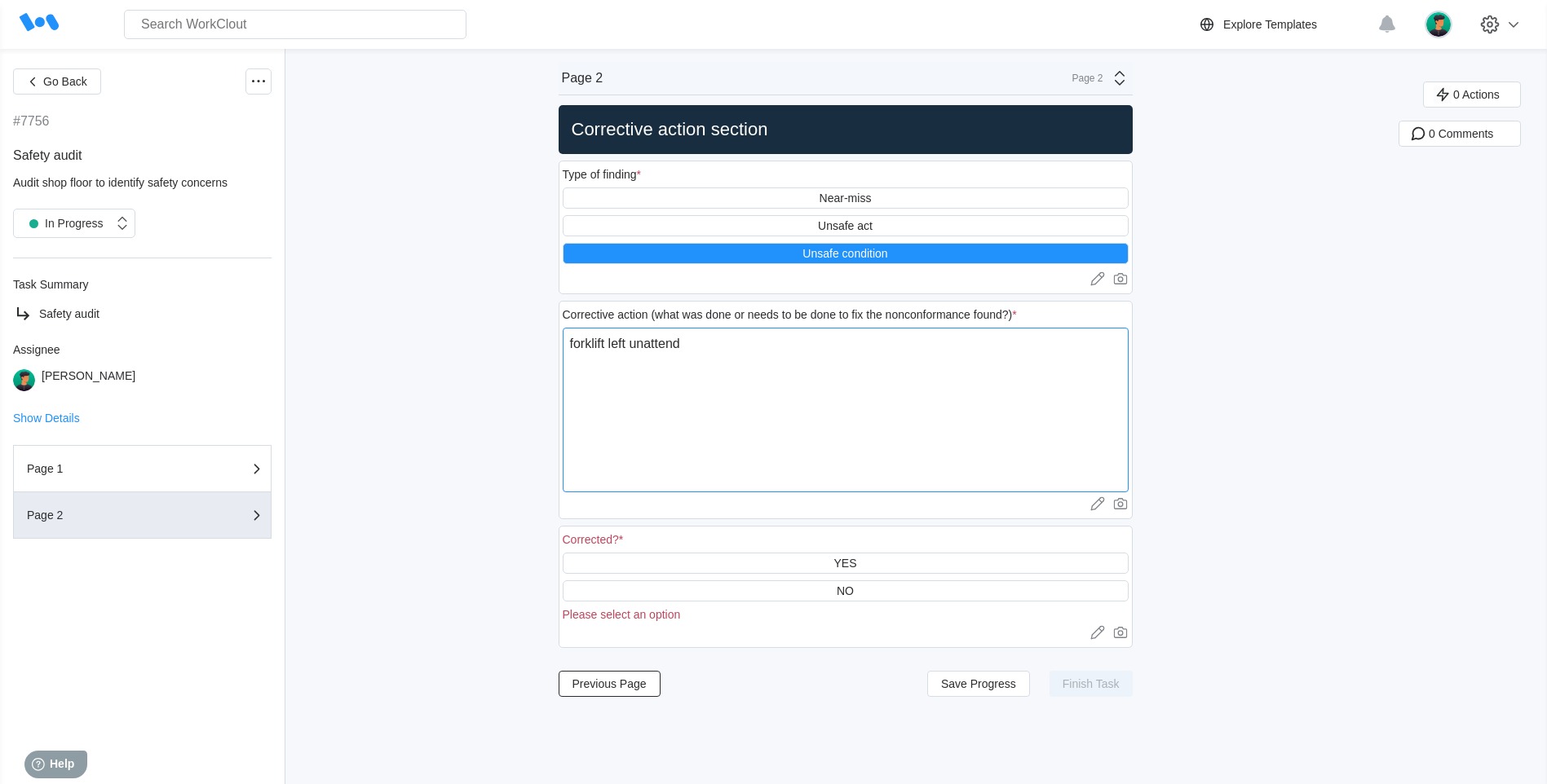
type textarea "forklift left unattende"
type textarea "x"
type textarea "forklift left unattended"
type textarea "x"
type textarea "forklift left unattended"
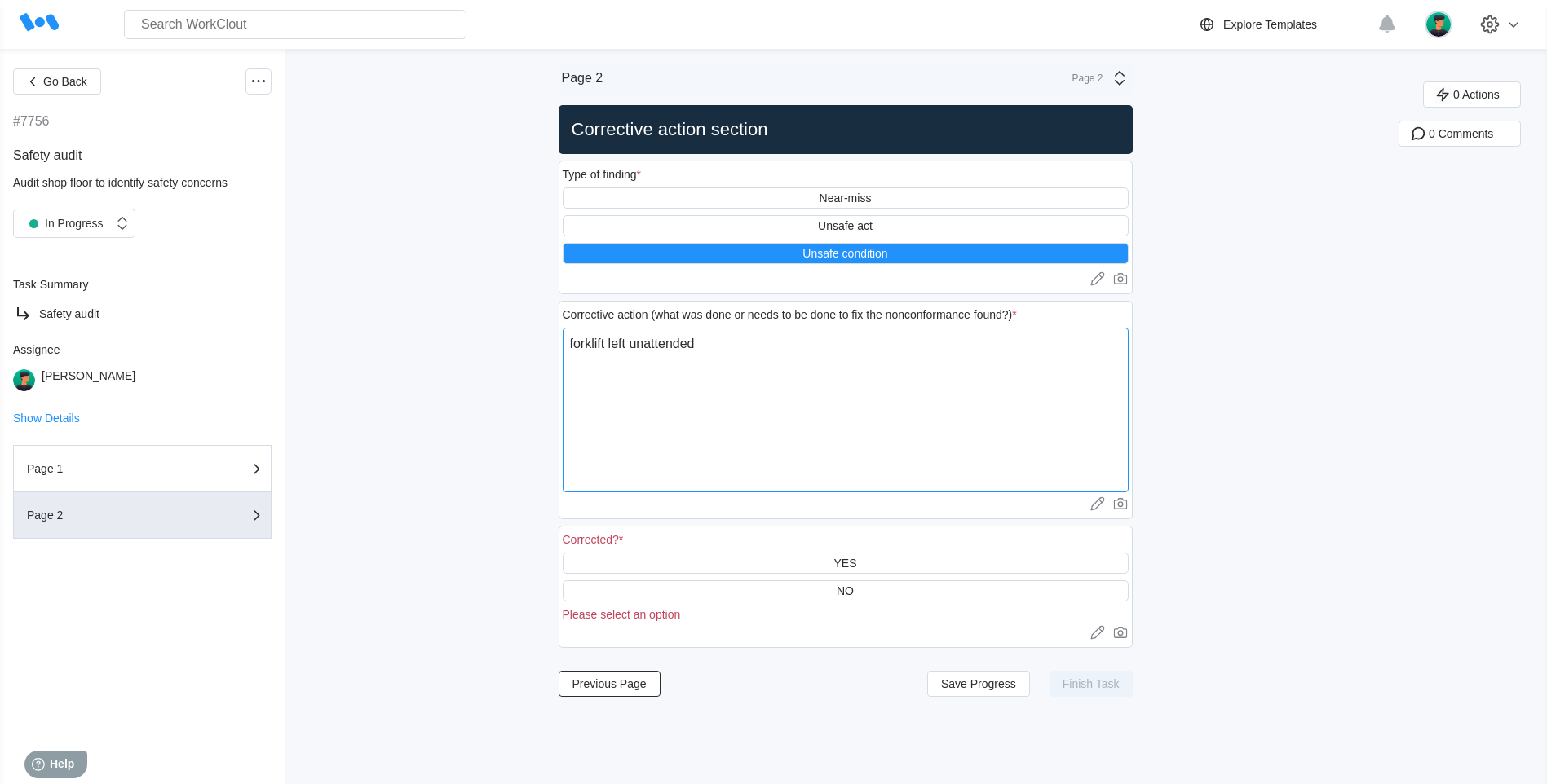
type textarea "x"
type textarea "forklift left unattended w"
type textarea "x"
type textarea "forklift left unattended wi"
type textarea "x"
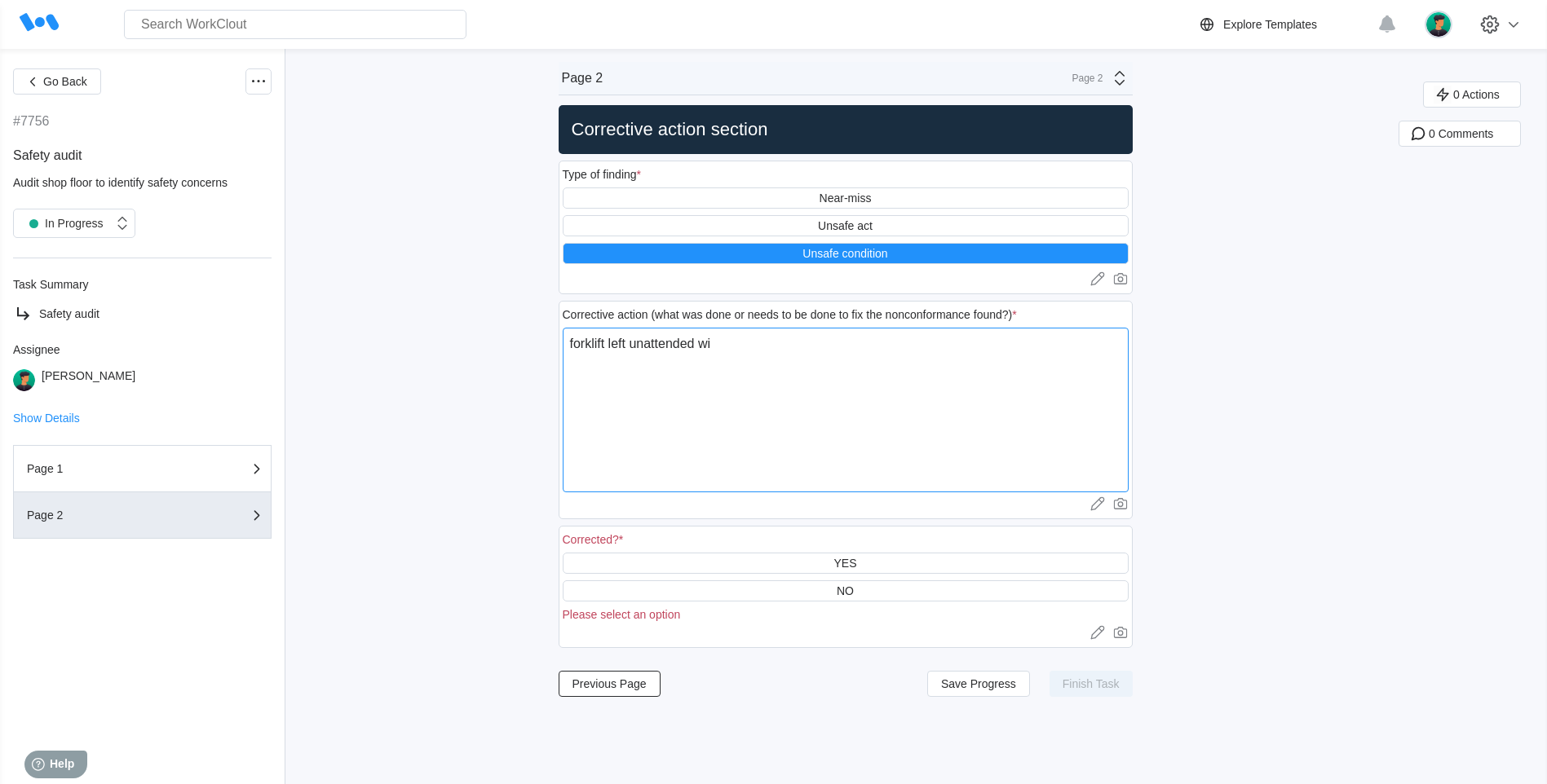
type textarea "forklift left unattended wit"
type textarea "x"
type textarea "forklift left unattended with"
type textarea "x"
type textarea "forklift left unattended with"
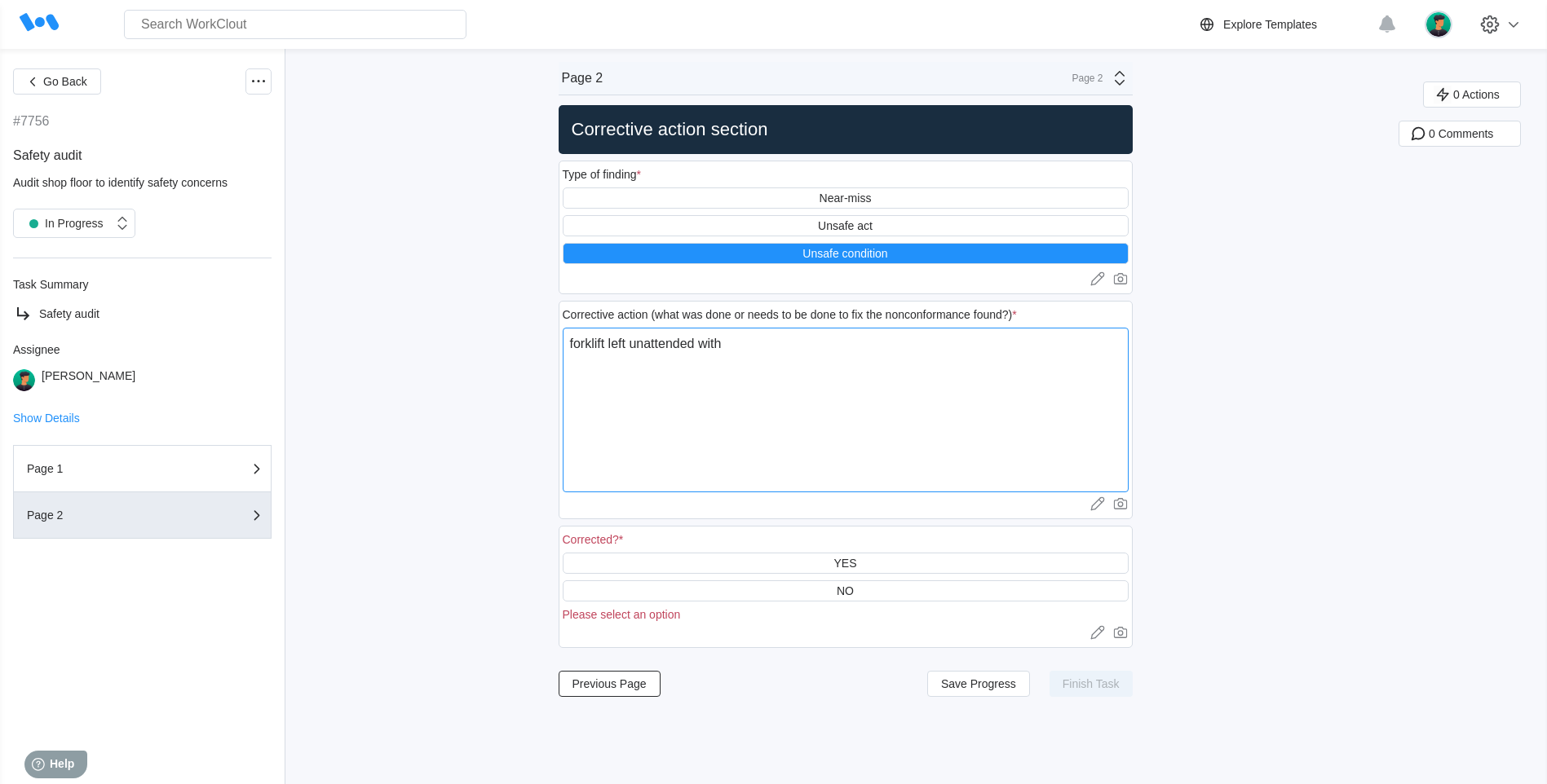
type textarea "x"
type textarea "forklift left unattended with f"
type textarea "x"
type textarea "forklift left unattended with fo"
type textarea "x"
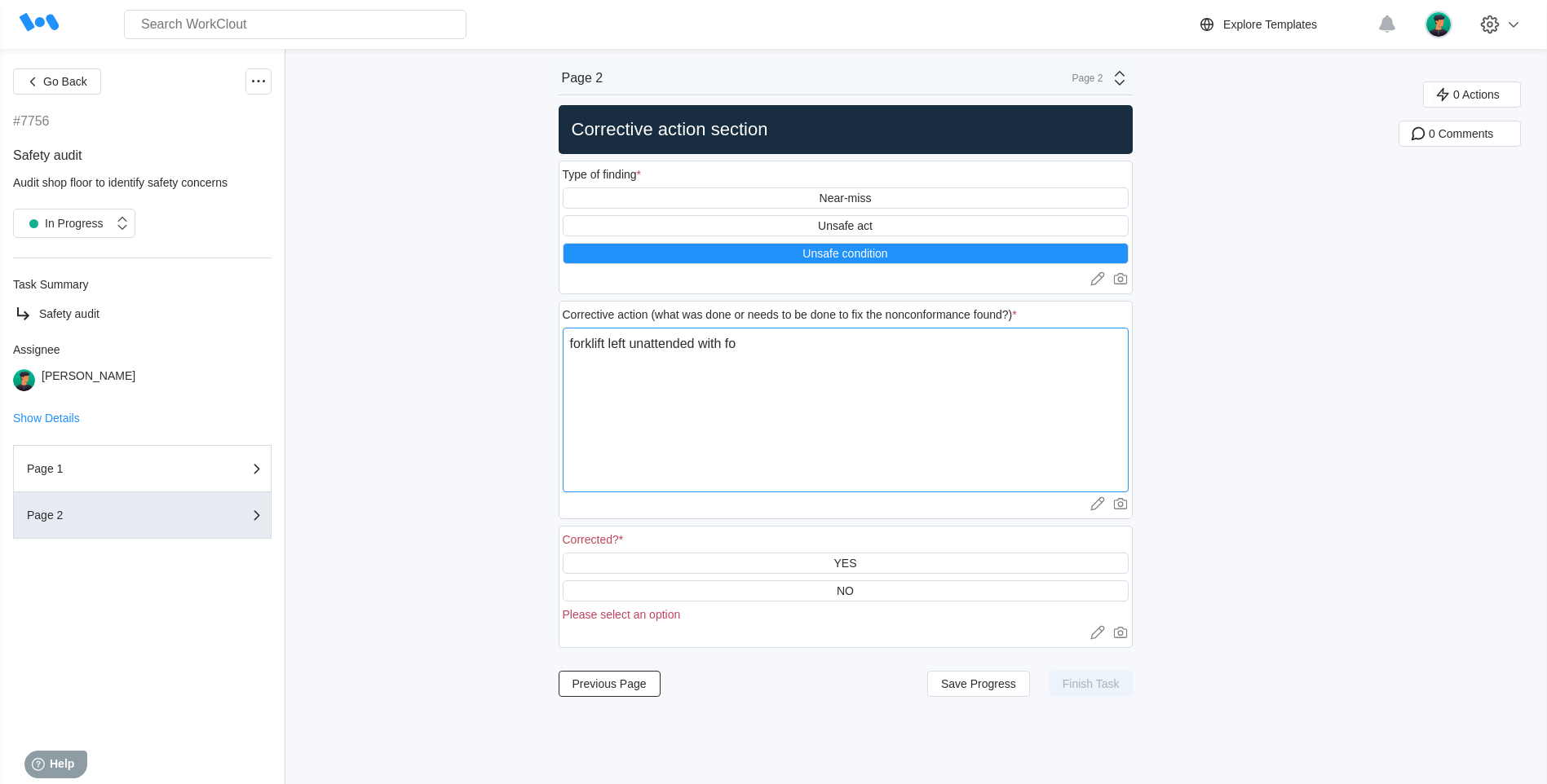
type textarea "forklift left unattended with for"
type textarea "x"
type textarea "forklift left unattended with fork"
type textarea "x"
type textarea "forklift left unattended with forks"
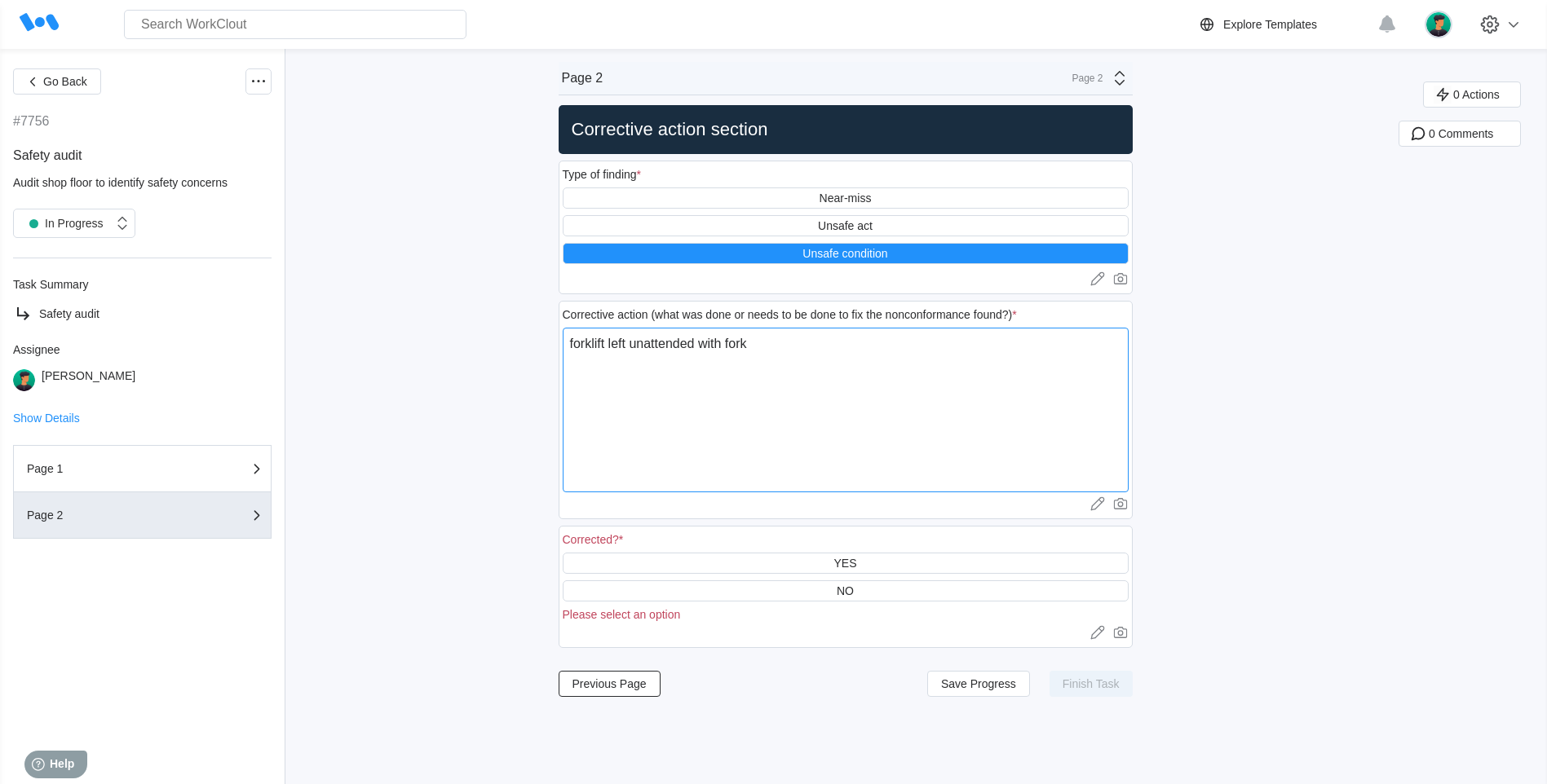
type textarea "x"
type textarea "forklift left unattended with forks"
type textarea "x"
type textarea "forklift left unattended with forks s"
type textarea "x"
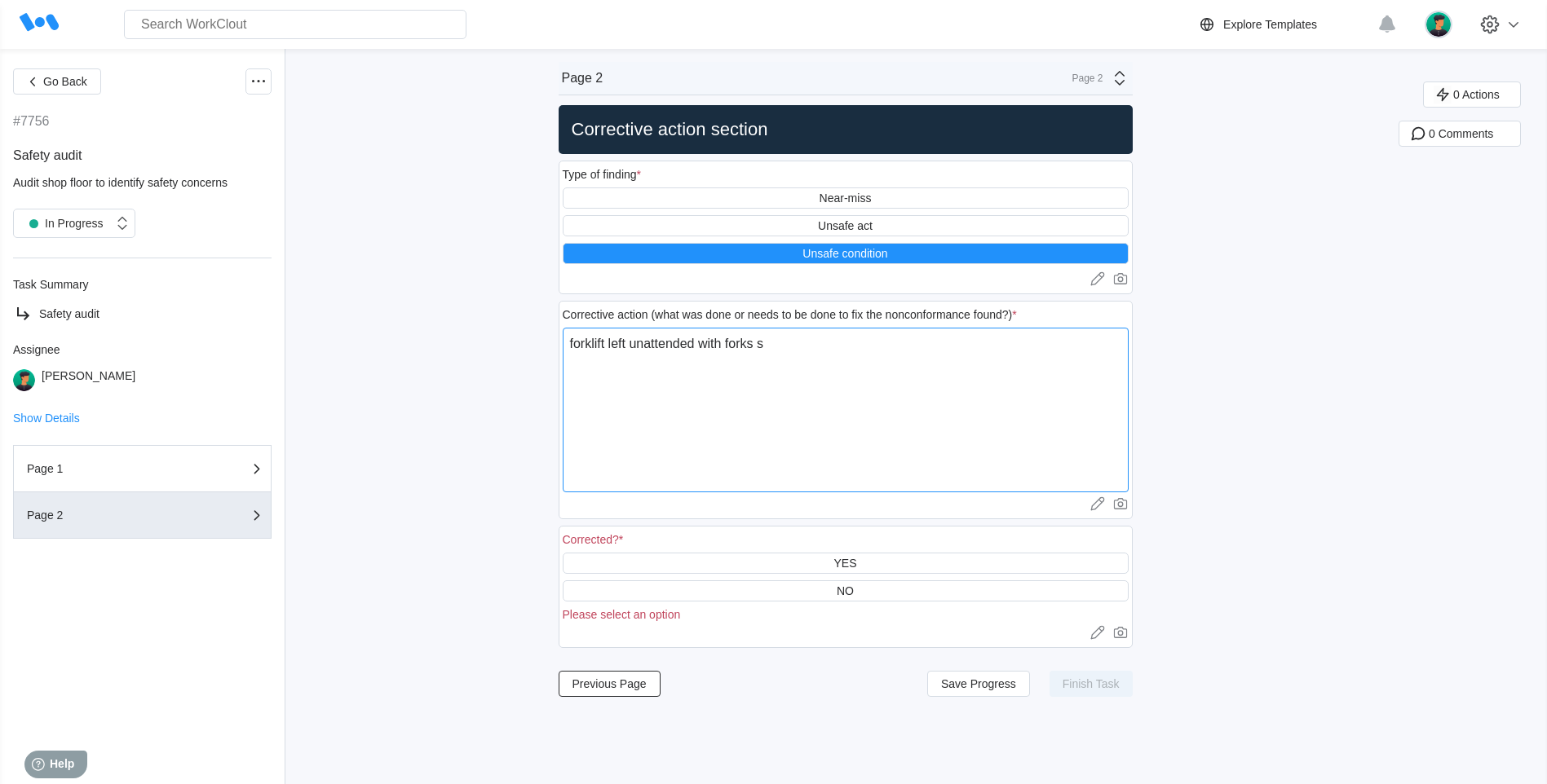
type textarea "forklift left unattended with forks st"
type textarea "x"
type textarea "forklift left unattended with forks sti"
type textarea "x"
type textarea "forklift left unattended with forks stil"
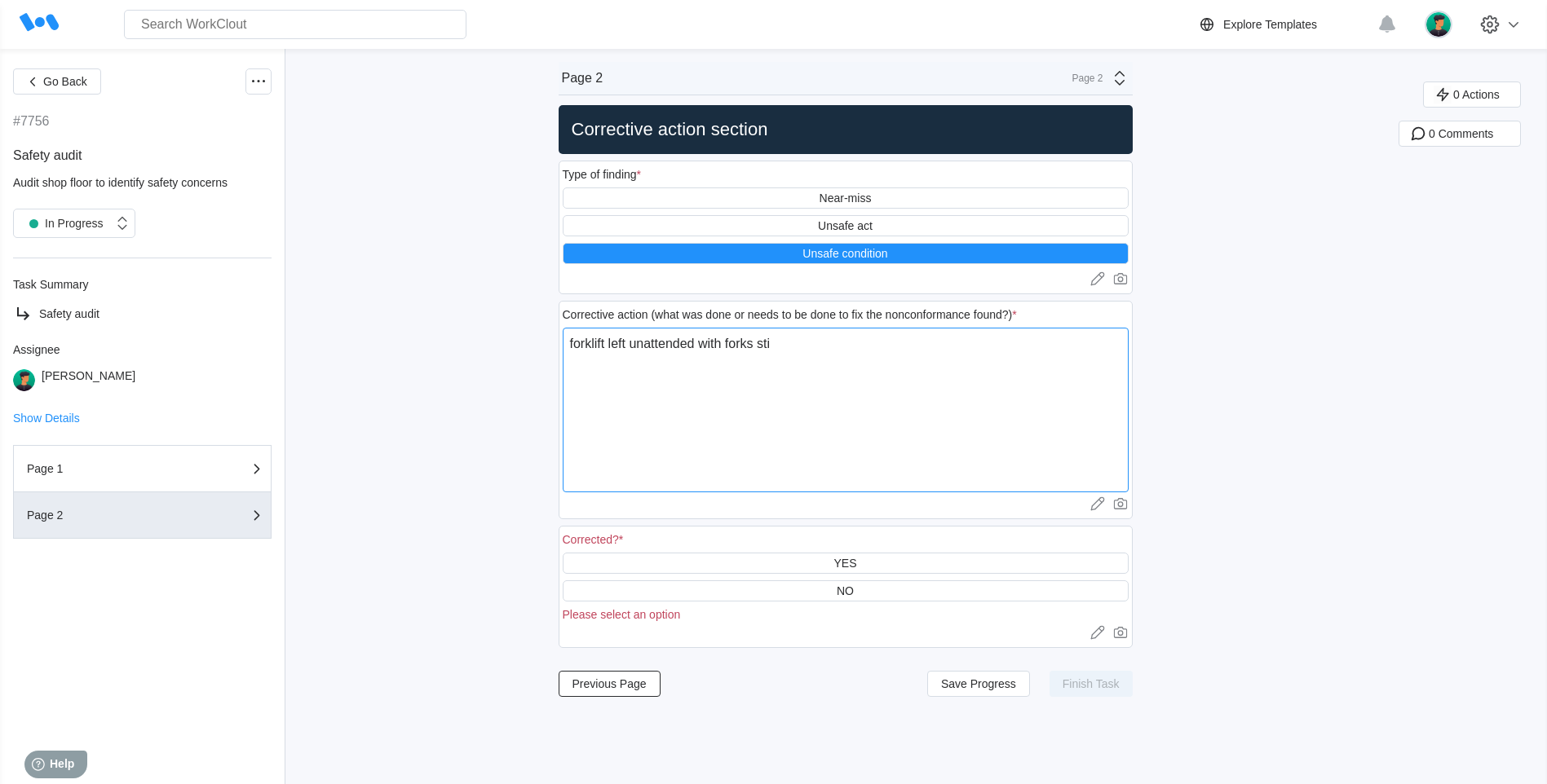
type textarea "x"
type textarea "forklift left unattended with forks still"
type textarea "x"
type textarea "forklift left unattended with forks still"
type textarea "x"
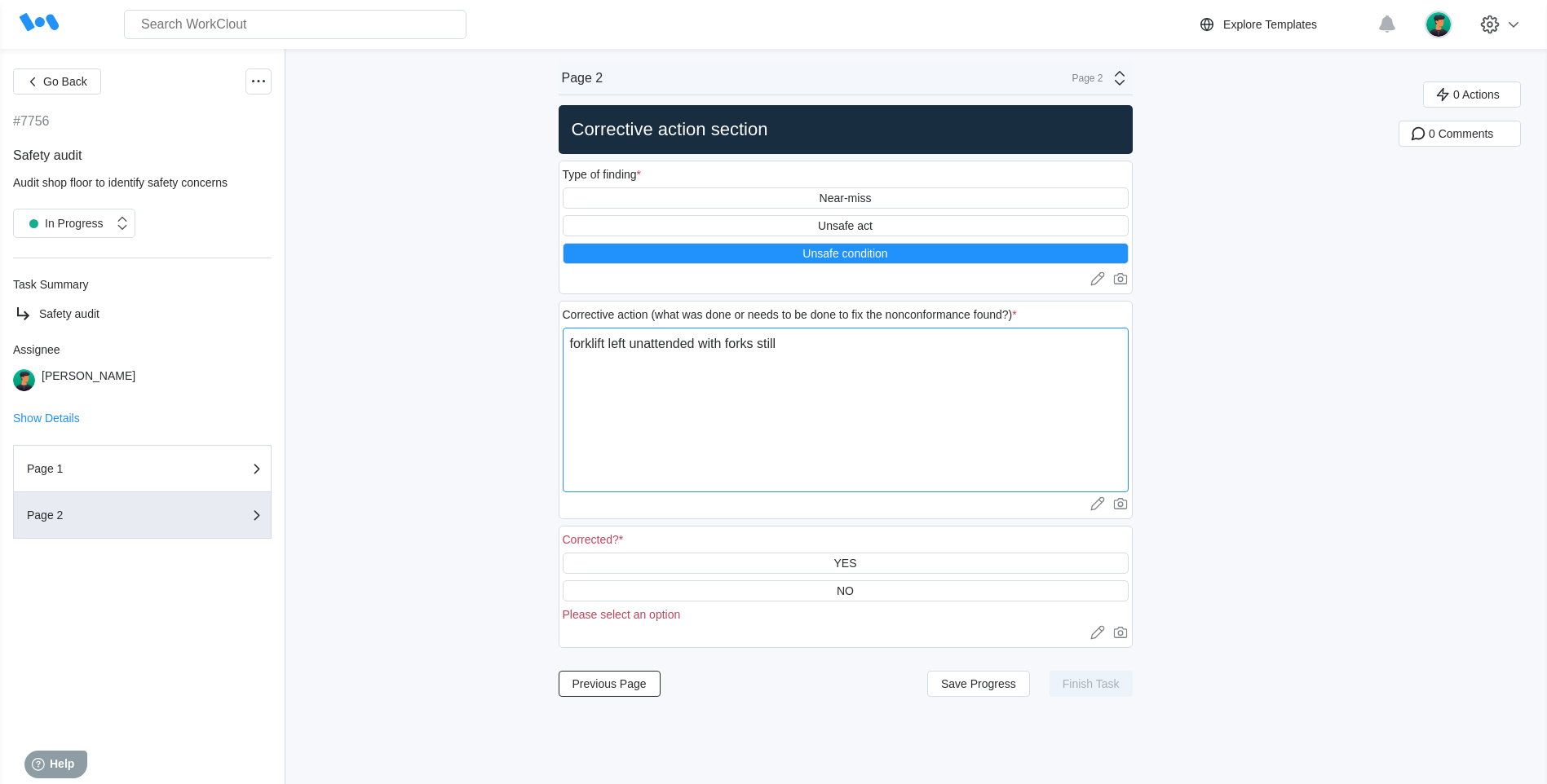
type textarea "forklift left unattended with forks still o"
type textarea "x"
type textarea "forklift left unattended with forks still of"
type textarea "x"
type textarea "forklift left unattended with forks still of"
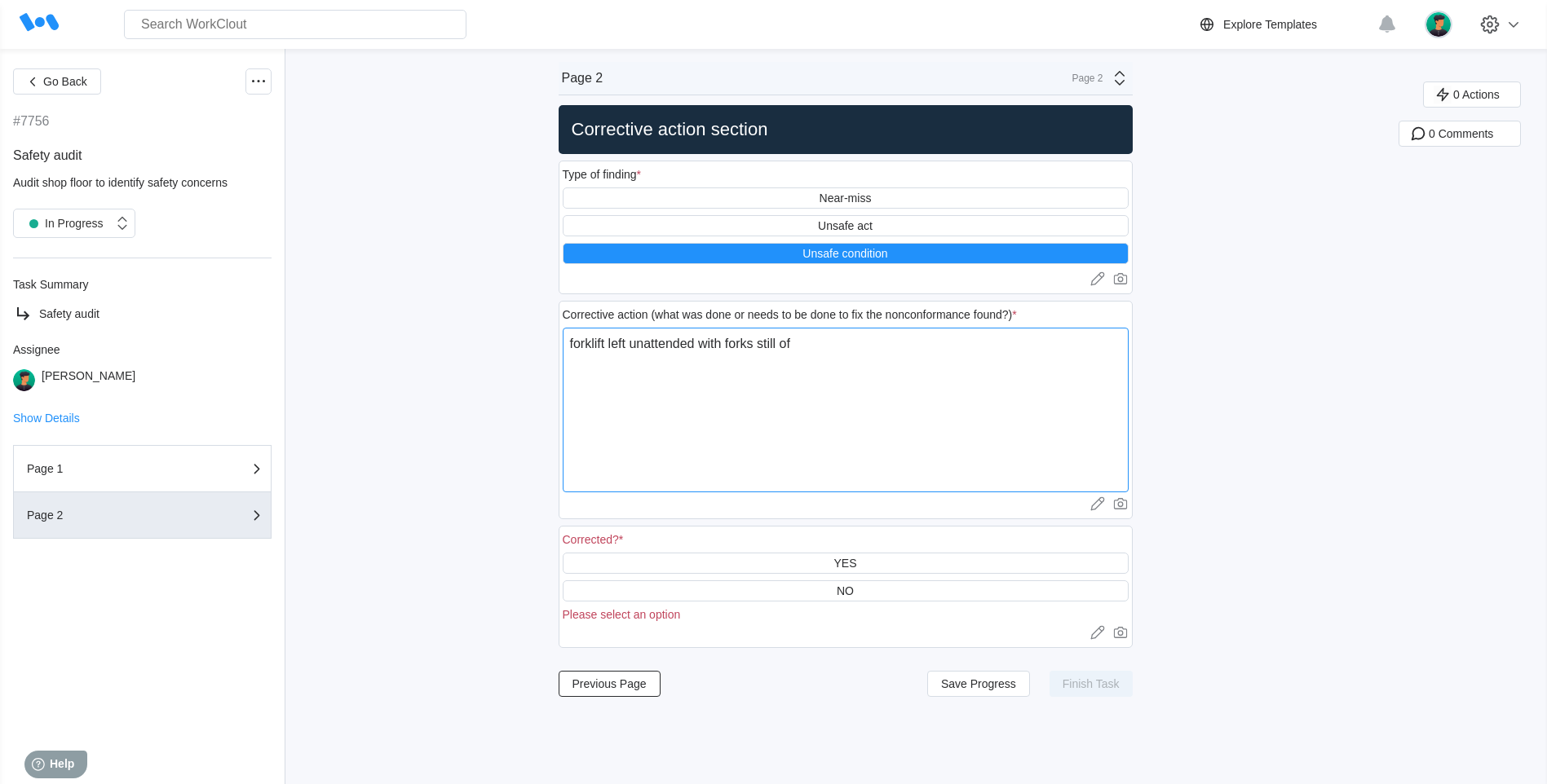
type textarea "x"
type textarea "forklift left unattended with forks still of t"
type textarea "x"
type textarea "forklift left unattended with forks still of th"
type textarea "x"
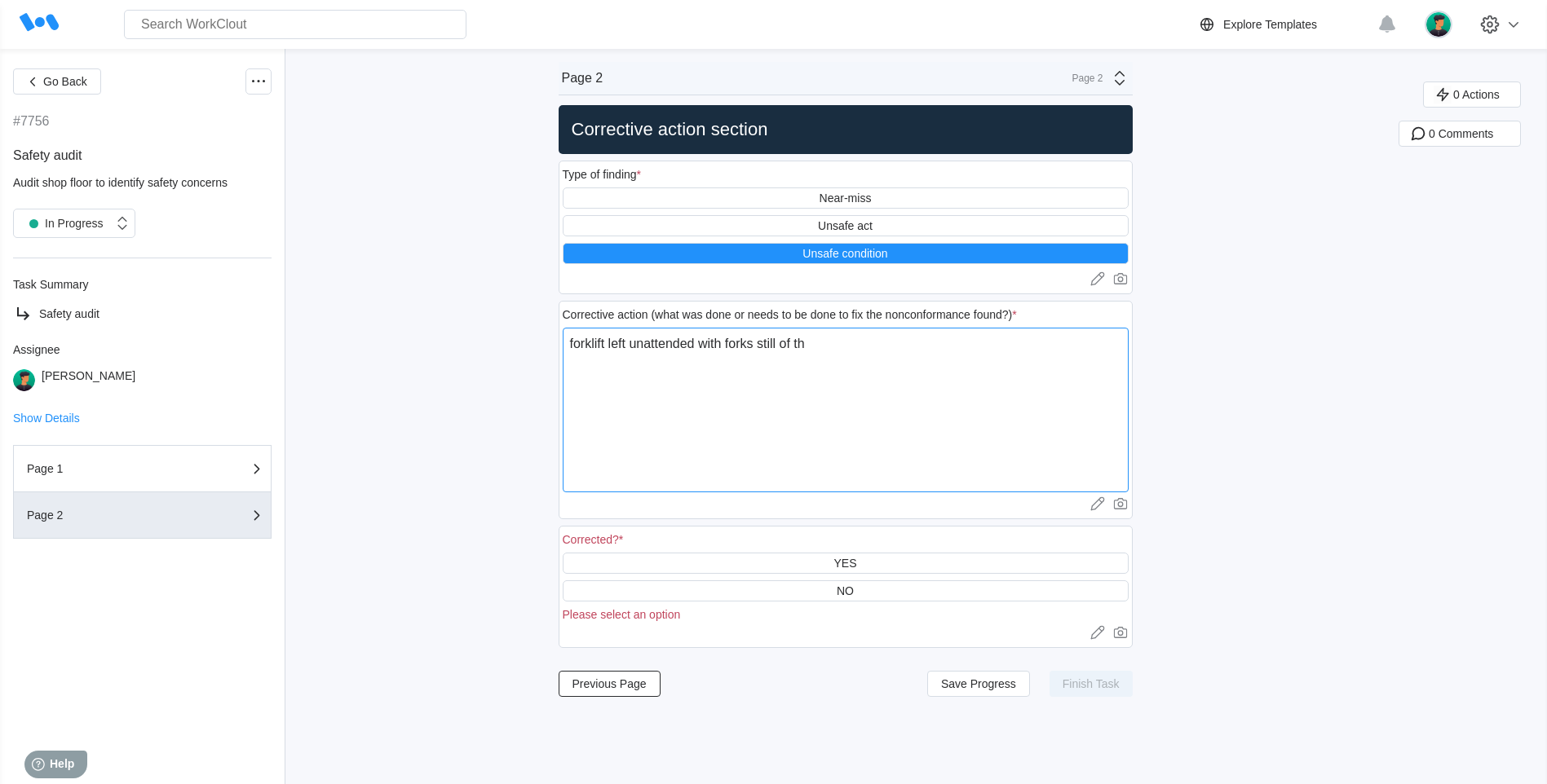
type textarea "forklift left unattended with forks still of the"
type textarea "x"
type textarea "forklift left unattended with forks still of the"
type textarea "x"
type textarea "forklift left unattended with forks still of the g"
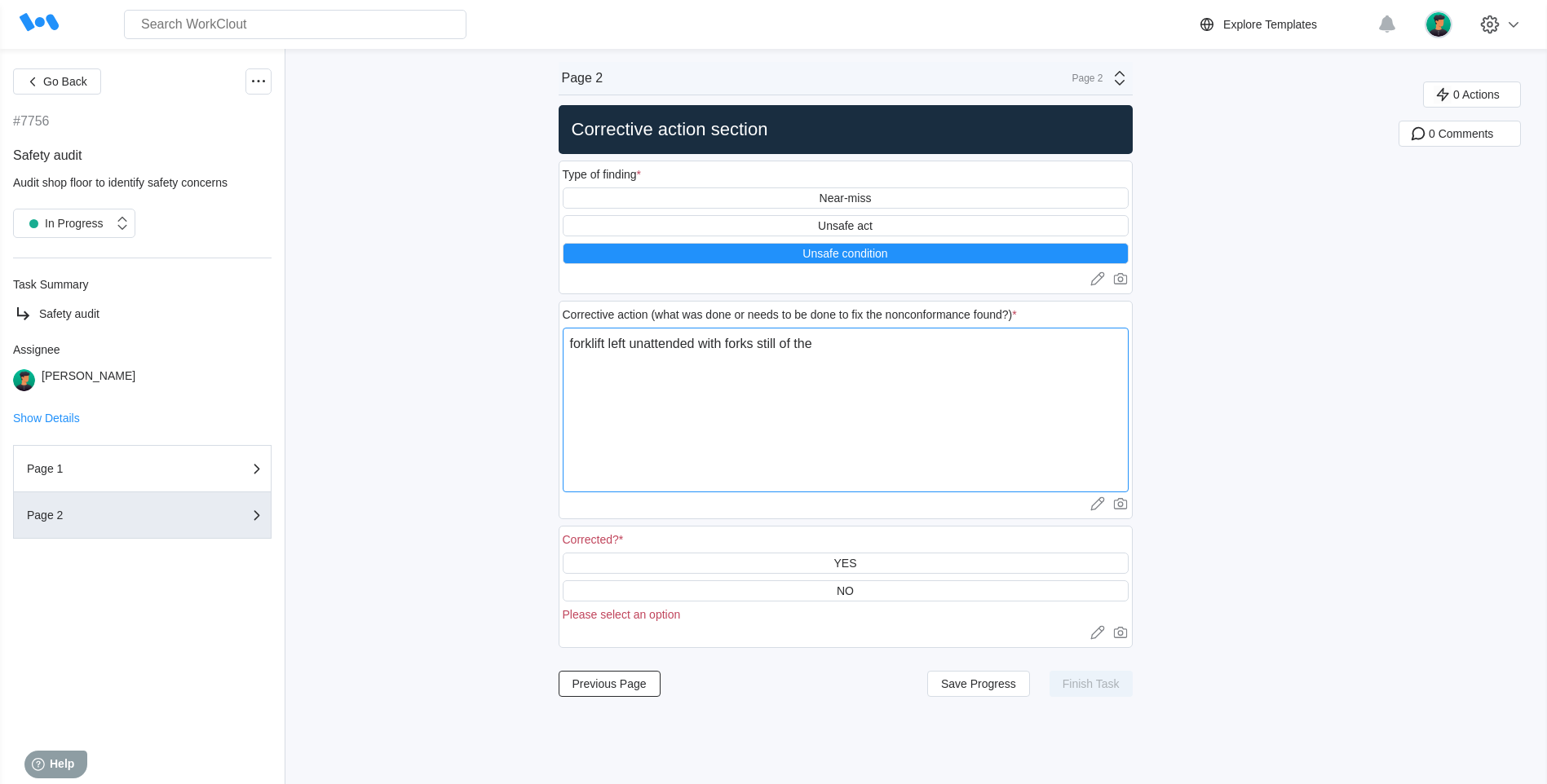
type textarea "x"
type textarea "forklift left unattended with forks still of the gr"
type textarea "x"
type textarea "forklift left unattended with forks still of the gro"
type textarea "x"
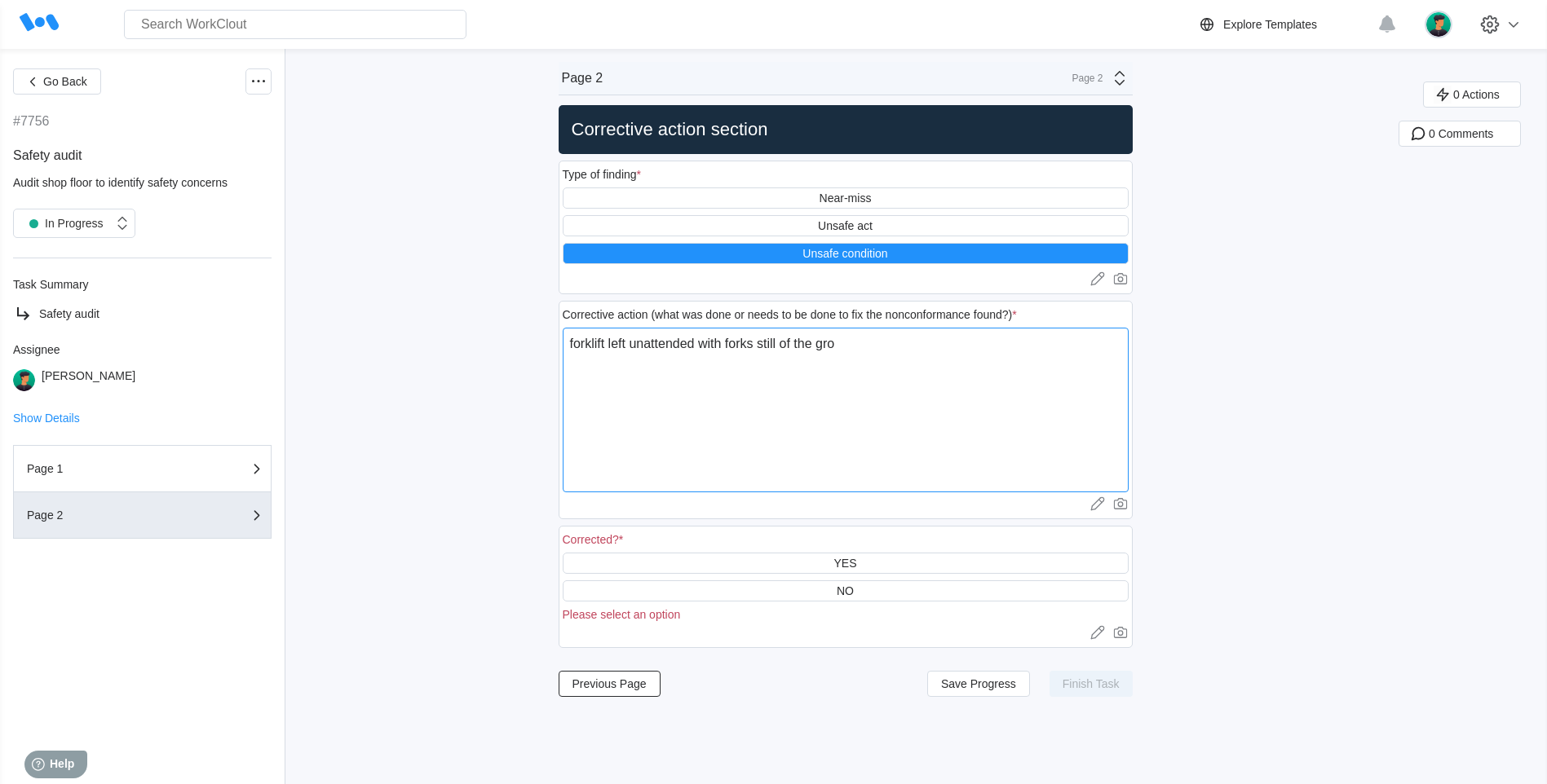
type textarea "forklift left unattended with forks still of the grou"
type textarea "x"
type textarea "forklift left unattended with forks still of the groun"
type textarea "x"
type textarea "forklift left unattended with forks still of the ground"
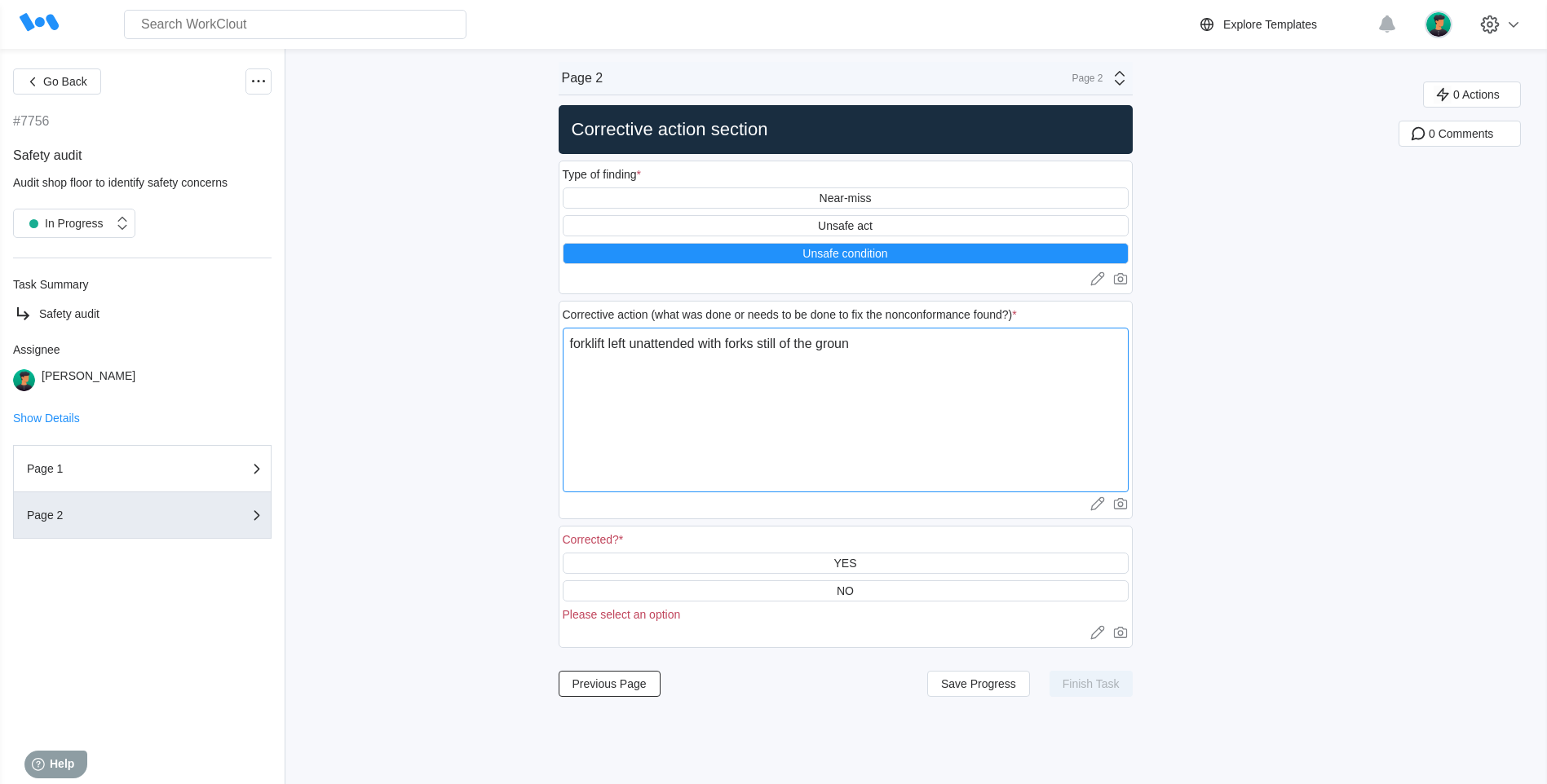
type textarea "x"
type textarea "forklift left unattended with forks still of the ground"
type textarea "x"
type textarea "forklift left unattended with forks still of the ground c"
type textarea "x"
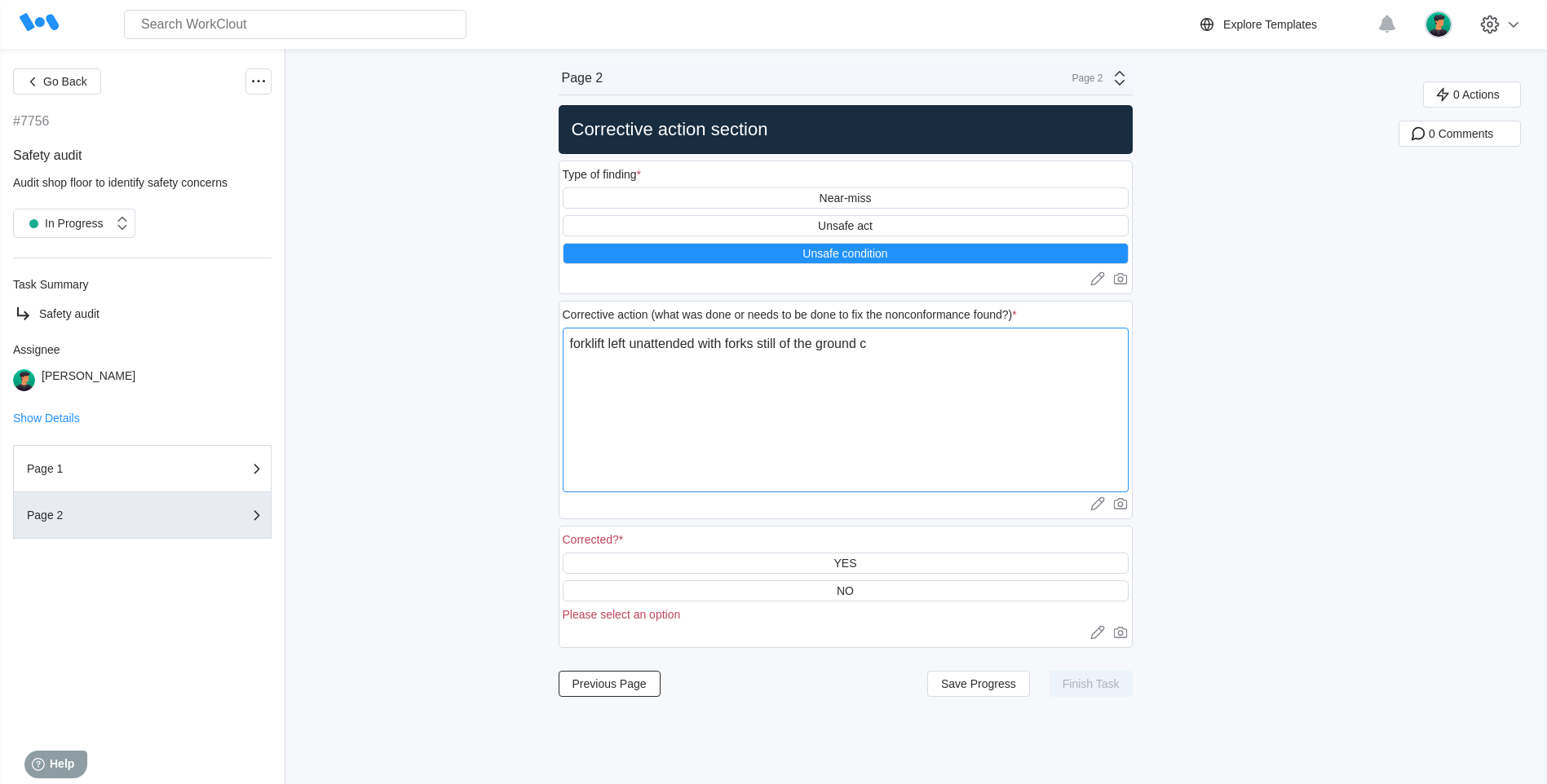
type textarea "forklift left unattended with forks still of the ground cr"
type textarea "x"
type textarea "forklift left unattended with forks still of the ground cre"
type textarea "x"
type textarea "forklift left unattended with forks still of the ground cres"
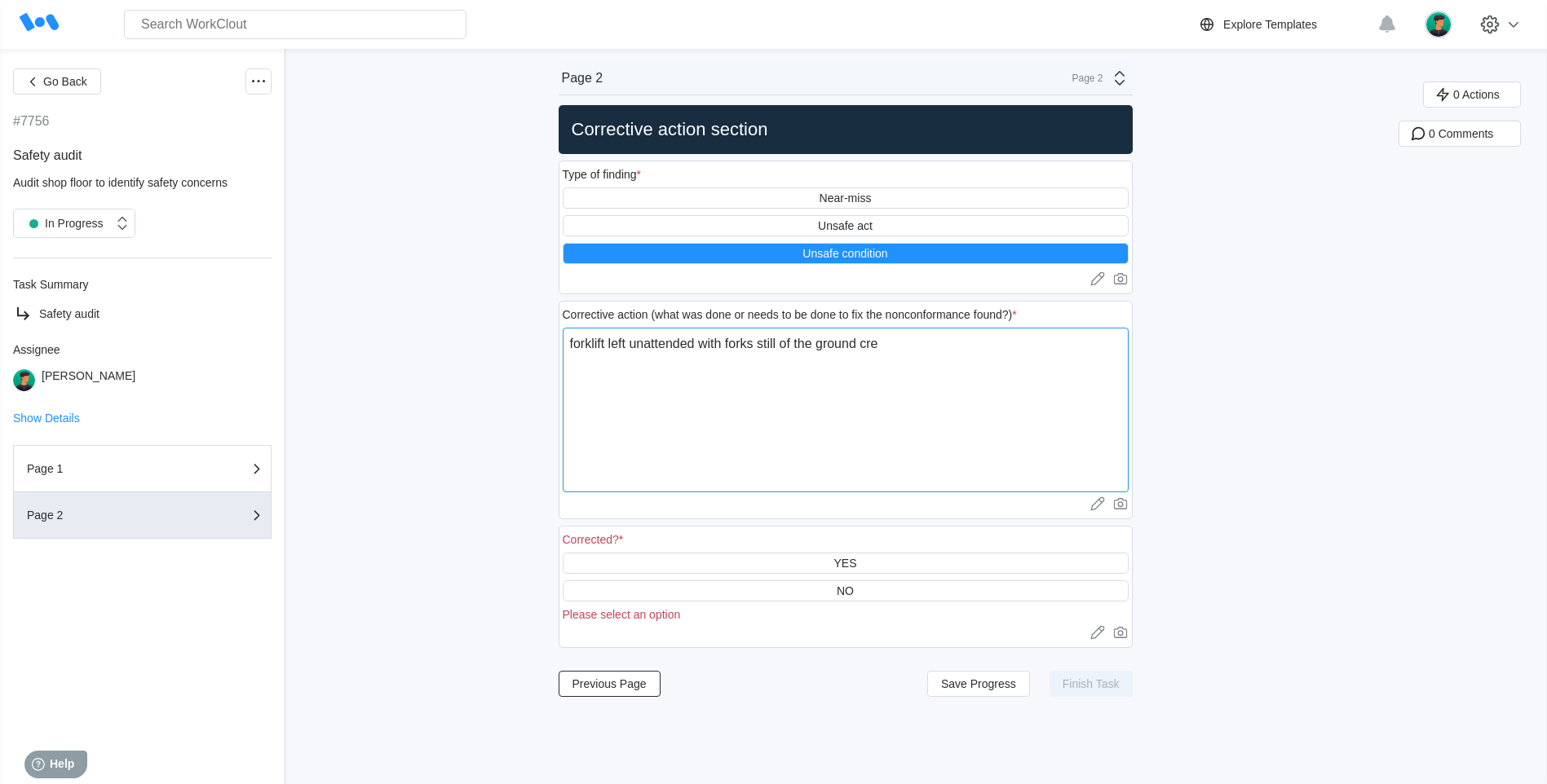
type textarea "x"
type textarea "forklift left unattended with forks still of the ground cresa"
type textarea "x"
type textarea "forklift left unattended with forks still of the ground cresat"
type textarea "x"
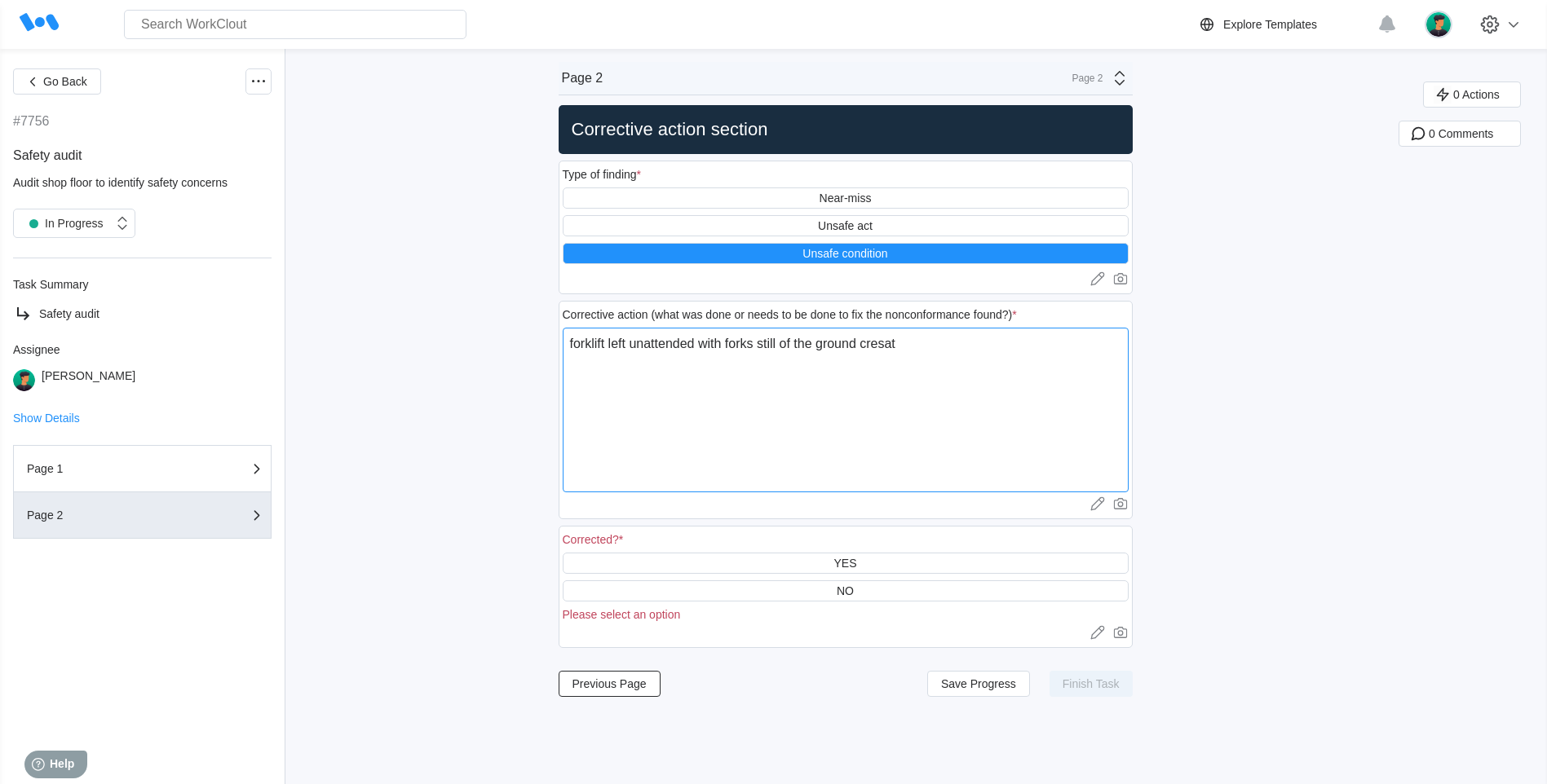
type textarea "forklift left unattended with forks still of the ground cresati"
type textarea "x"
type textarea "forklift left unattended with forks still of the ground cresatin"
type textarea "x"
type textarea "forklift left unattended with forks still of the ground cresating"
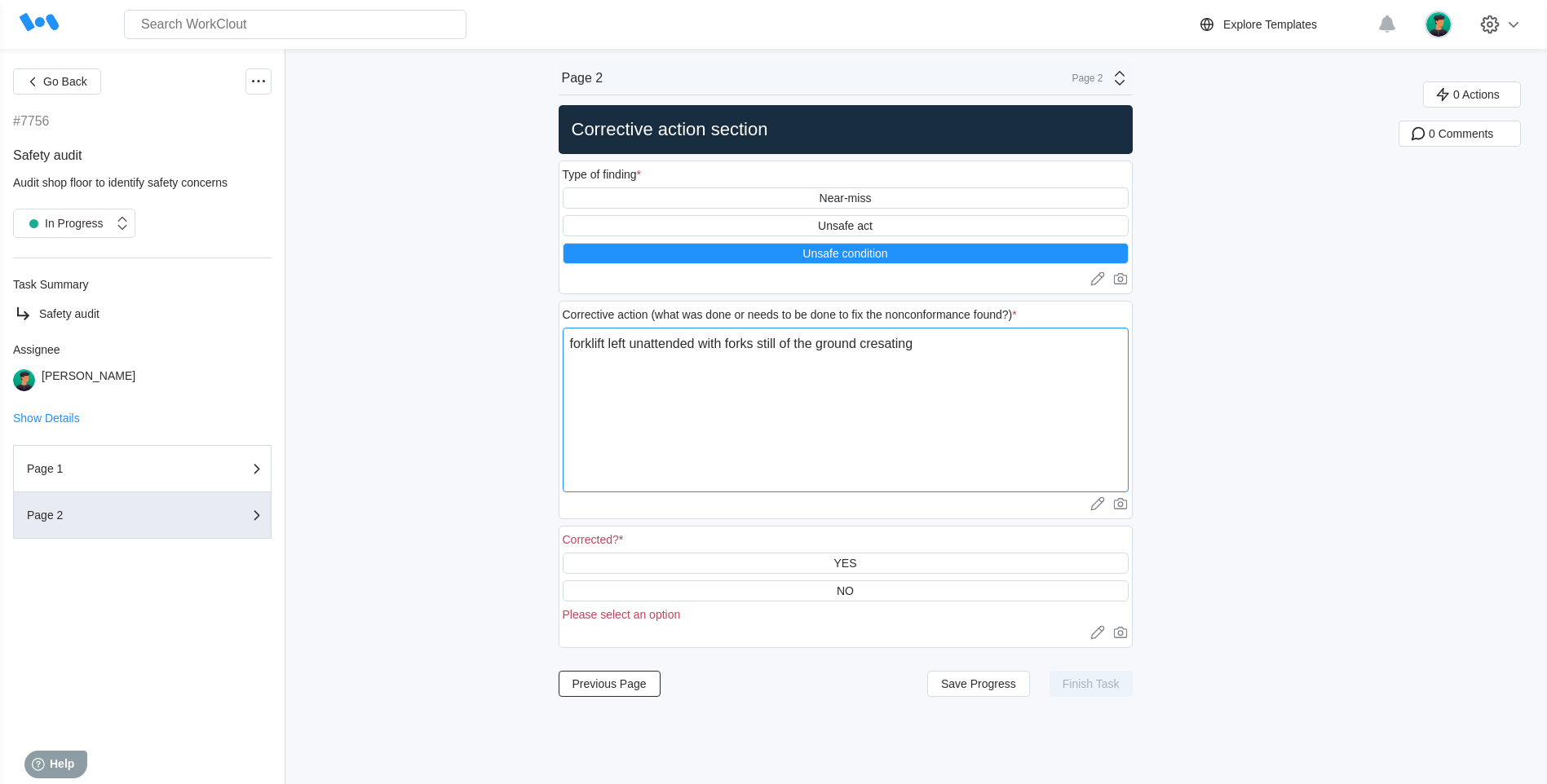
type textarea "x"
type textarea "forklift left unattended with forks still of the ground cresating"
type textarea "x"
type textarea "forklift left unattended with forks still of the ground cresating"
type textarea "x"
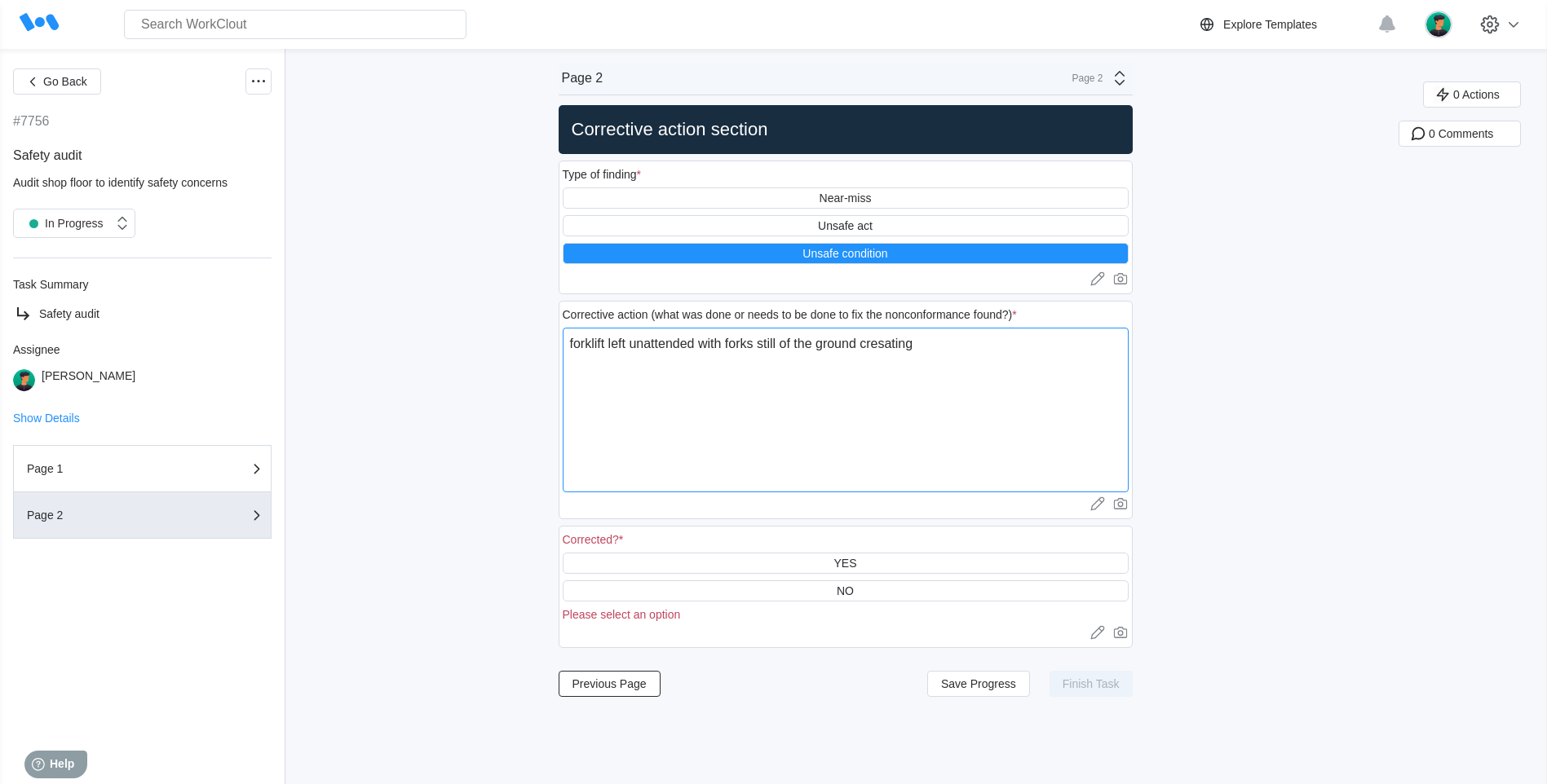
type textarea "forklift left unattended with forks still of the ground cresatin"
type textarea "x"
type textarea "forklift left unattended with forks still of the ground cresati"
type textarea "x"
type textarea "forklift left unattended with forks still of the ground cresat"
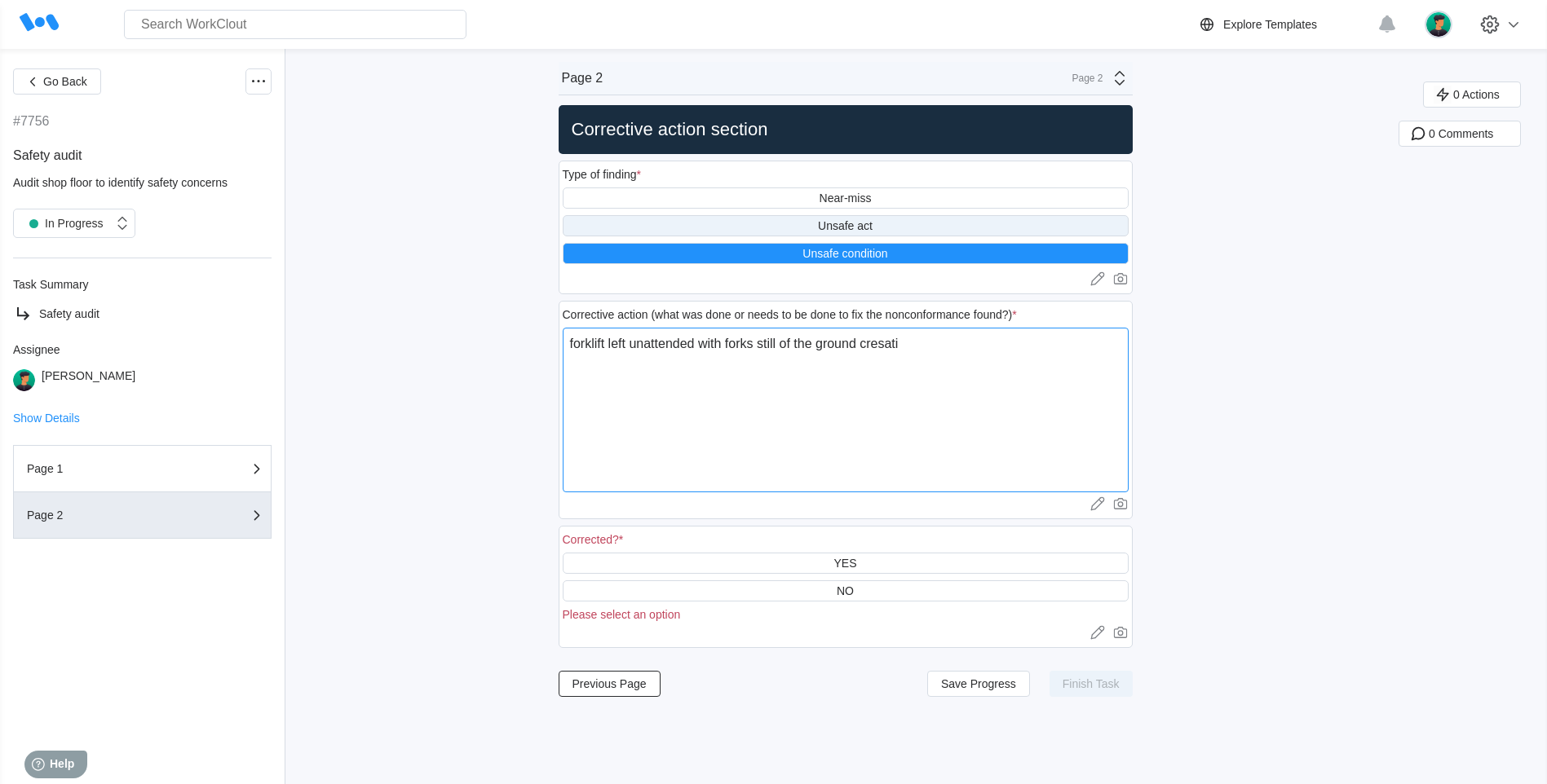
type textarea "x"
type textarea "forklift left unattended with forks still of the ground cresa"
type textarea "x"
type textarea "forklift left unattended with forks still of the ground cres"
type textarea "x"
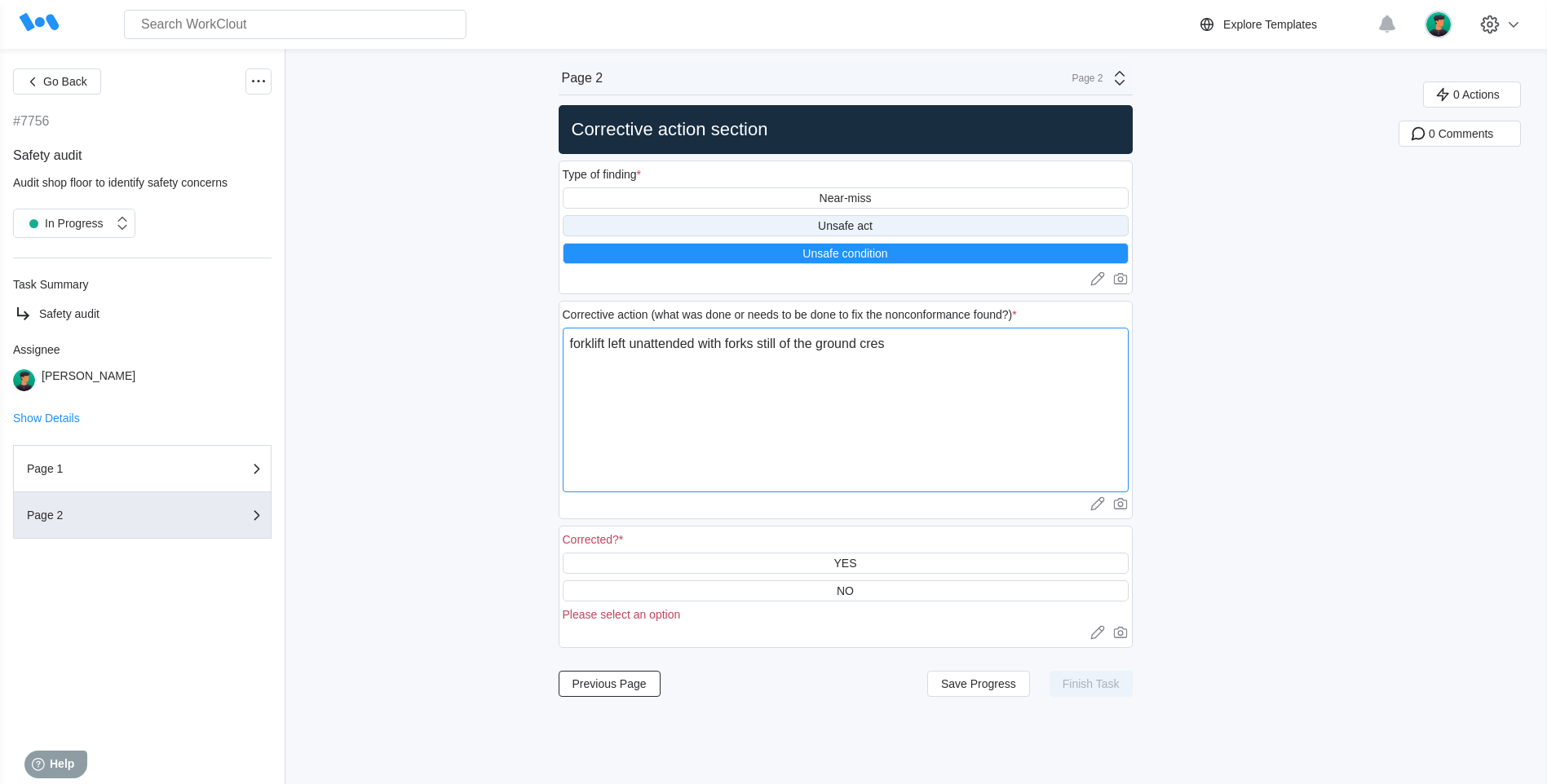
type textarea "forklift left unattended with forks still of the ground cre"
type textarea "x"
type textarea "forklift left unattended with forks still of the ground crea"
type textarea "x"
type textarea "forklift left unattended with forks still of the ground creat"
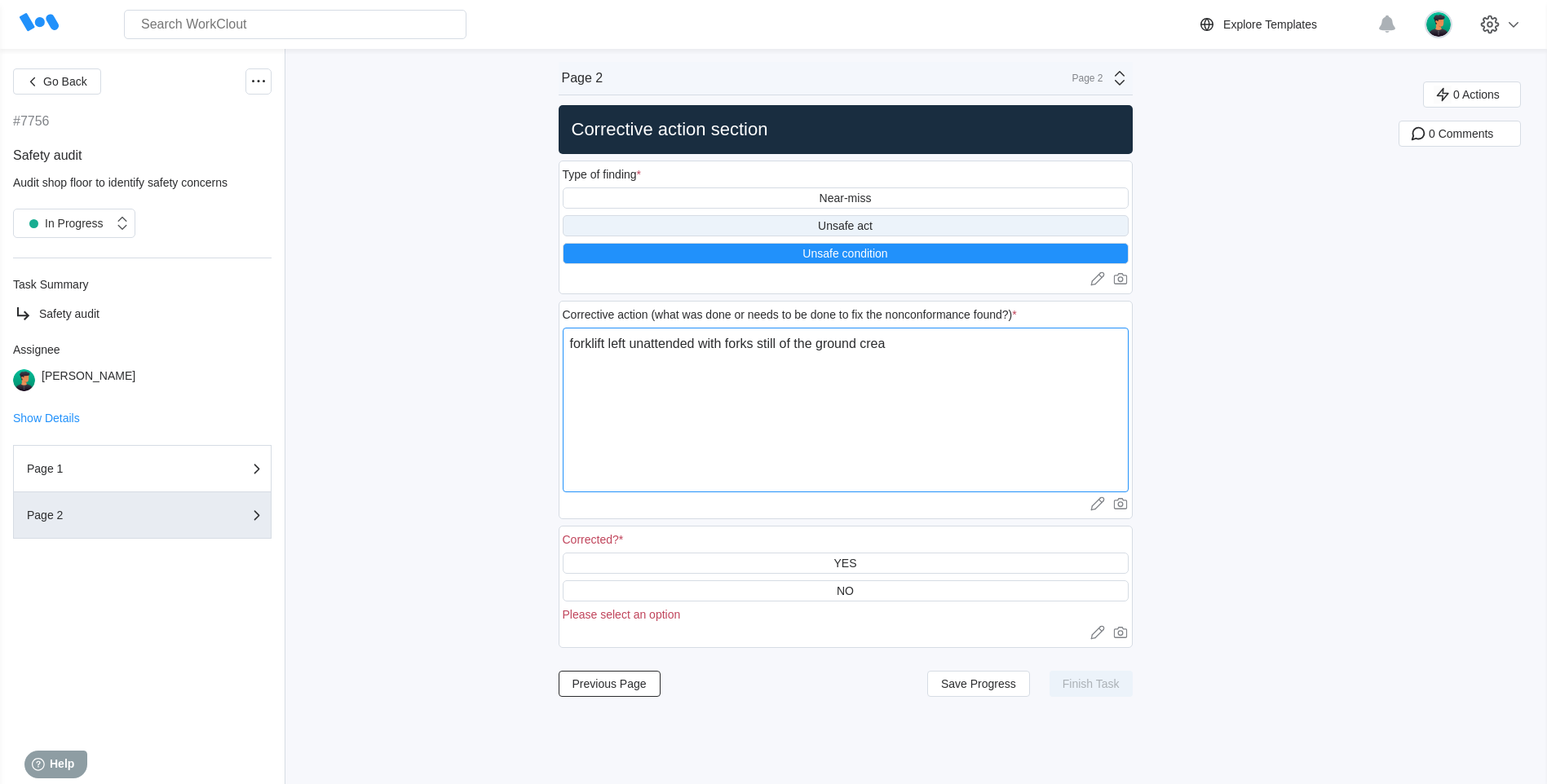
type textarea "x"
type textarea "forklift left unattended with forks still of the ground creati"
type textarea "x"
type textarea "forklift left unattended with forks still of the ground creatin"
type textarea "x"
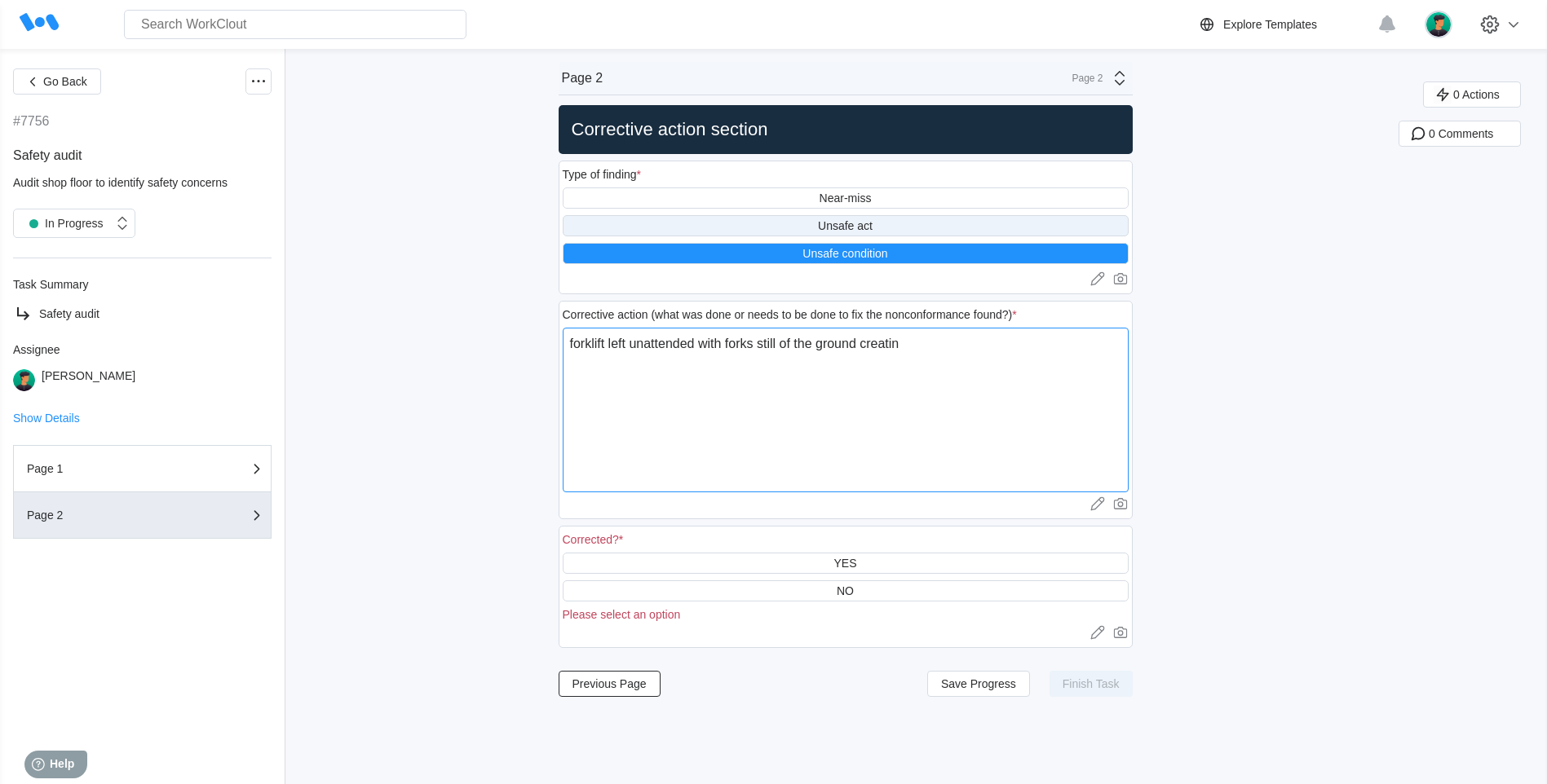
type textarea "forklift left unattended with forks still of the ground creating"
type textarea "x"
type textarea "forklift left unattended with forks still of the ground creating"
type textarea "x"
type textarea "forklift left unattended with forks still of the ground creating t"
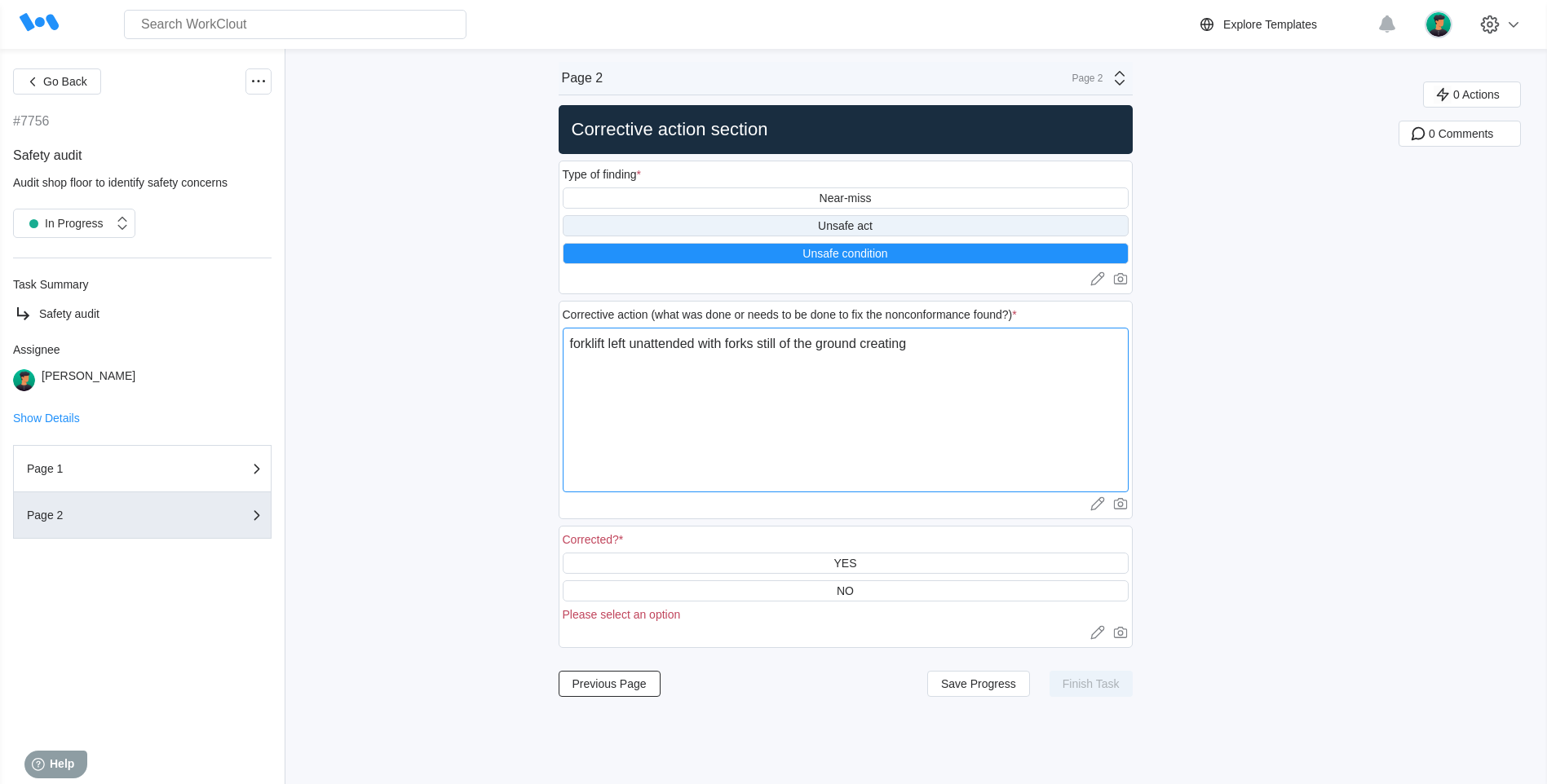
type textarea "x"
type textarea "forklift left unattended with forks still of the ground creating tr"
type textarea "x"
type textarea "forklift left unattended with forks still of the ground creating tri"
type textarea "x"
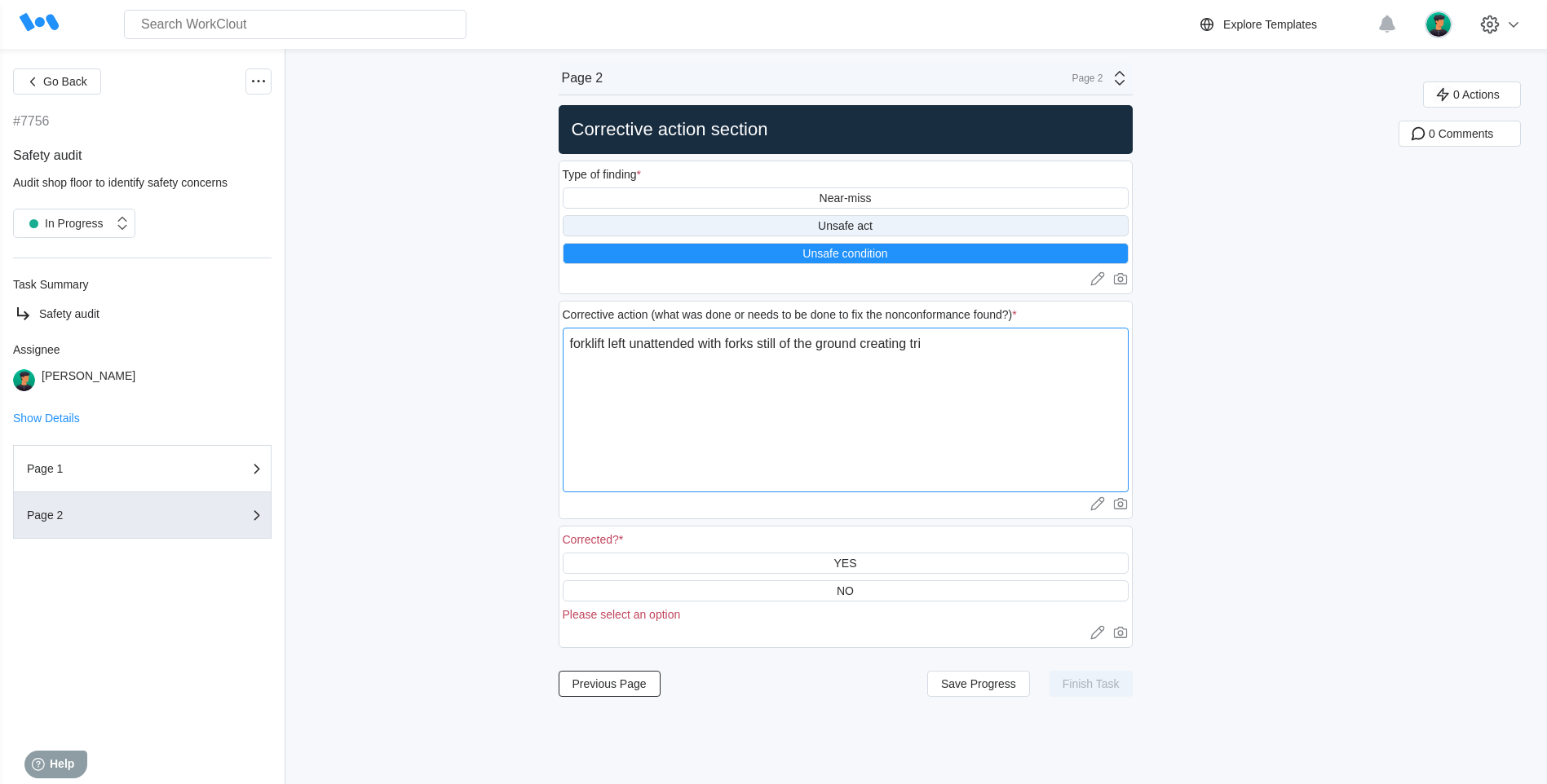
type textarea "forklift left unattended with forks still of the ground creating trip"
type textarea "x"
type textarea "forklift left unattended with forks still of the ground creating tripp"
type textarea "x"
type textarea "forklift left unattended with forks still of the ground creating trippi"
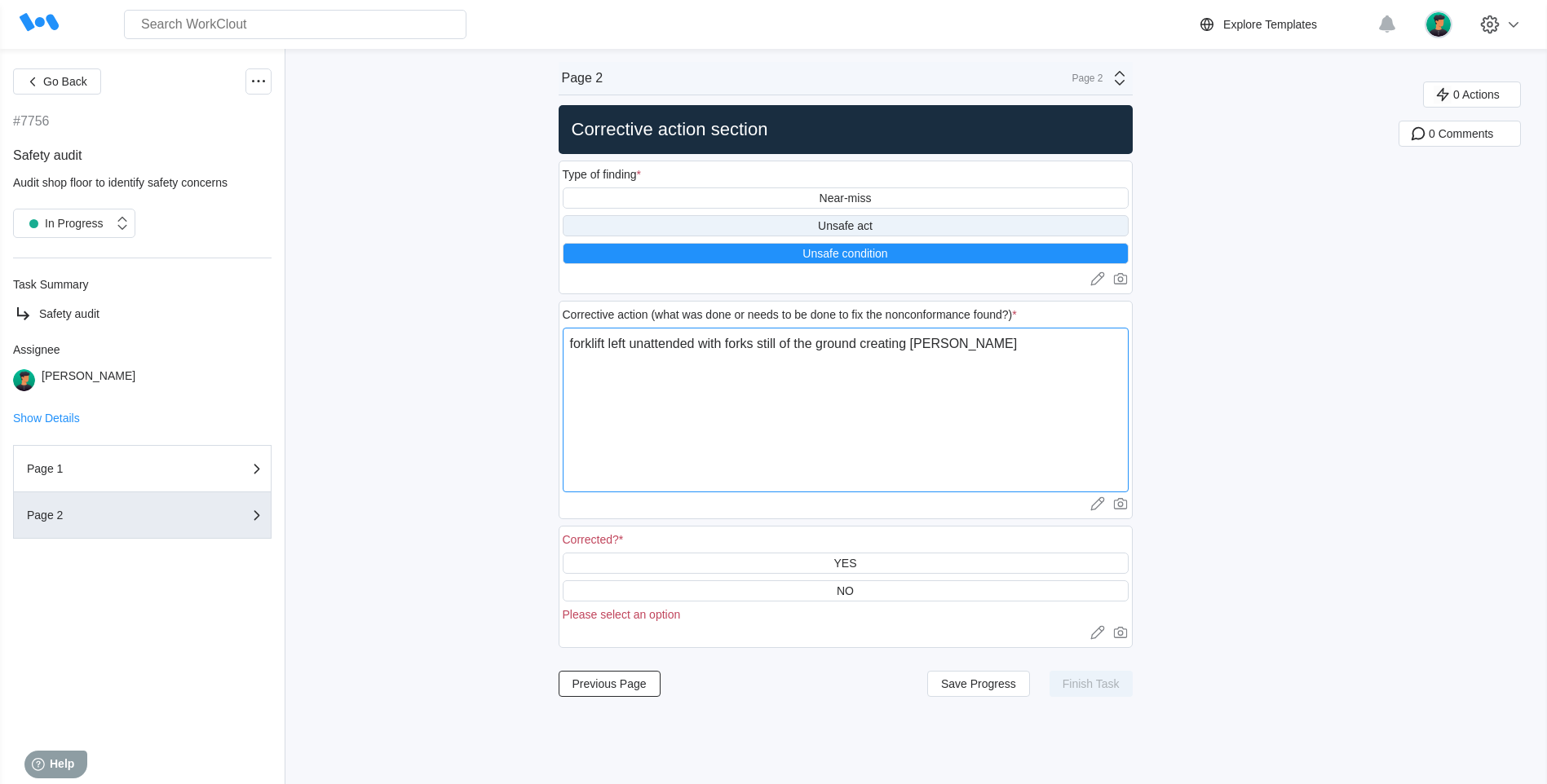
type textarea "x"
type textarea "forklift left unattended with forks still of the ground creating trippin"
type textarea "x"
type textarea "forklift left unattended with forks still of the ground creating tripping"
type textarea "x"
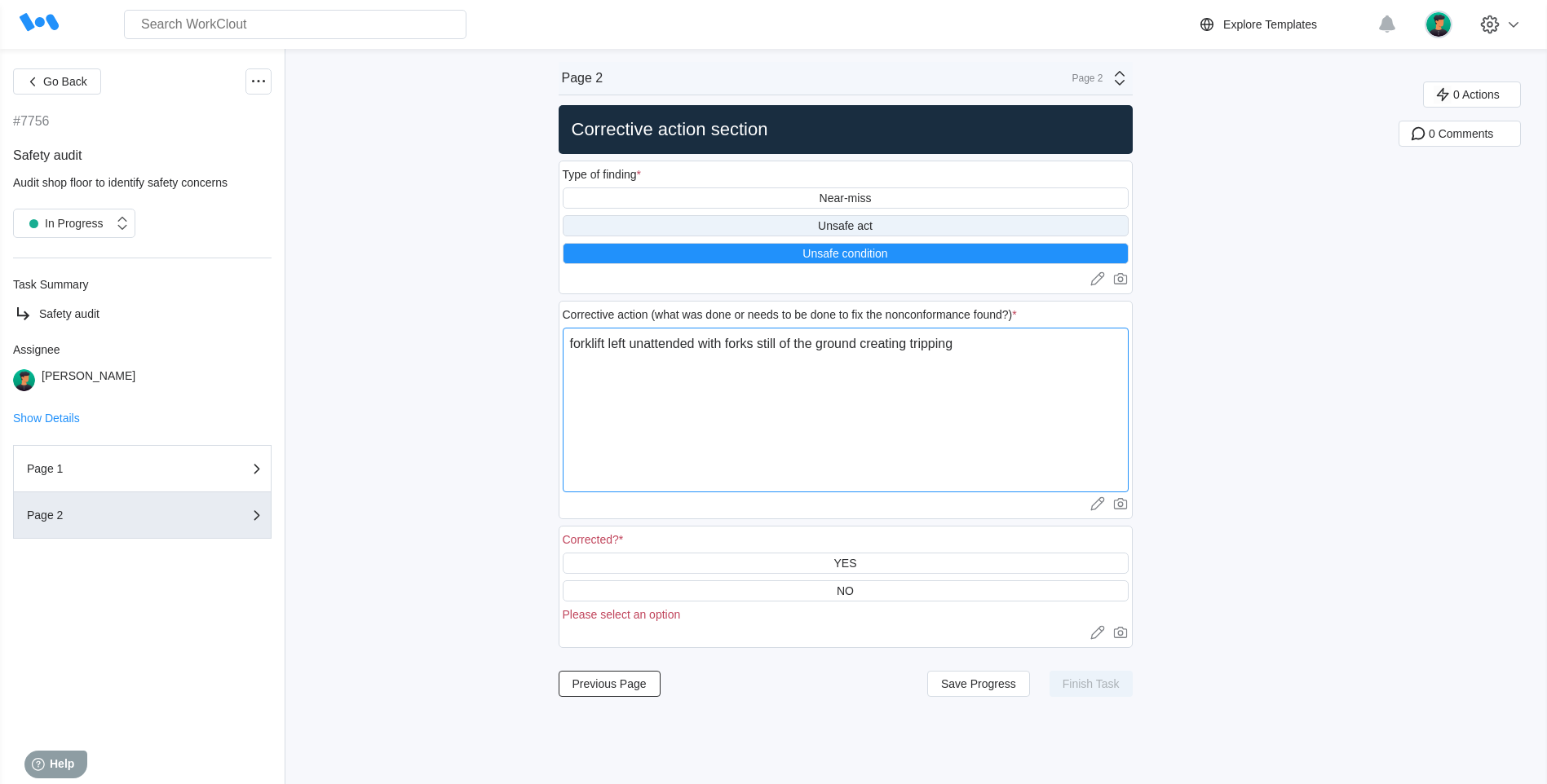
type textarea "forklift left unattended with forks still of the ground creating tripping"
type textarea "x"
type textarea "forklift left unattended with forks still of the ground creating tripping h"
type textarea "x"
type textarea "forklift left unattended with forks still of the ground creating tripping ha"
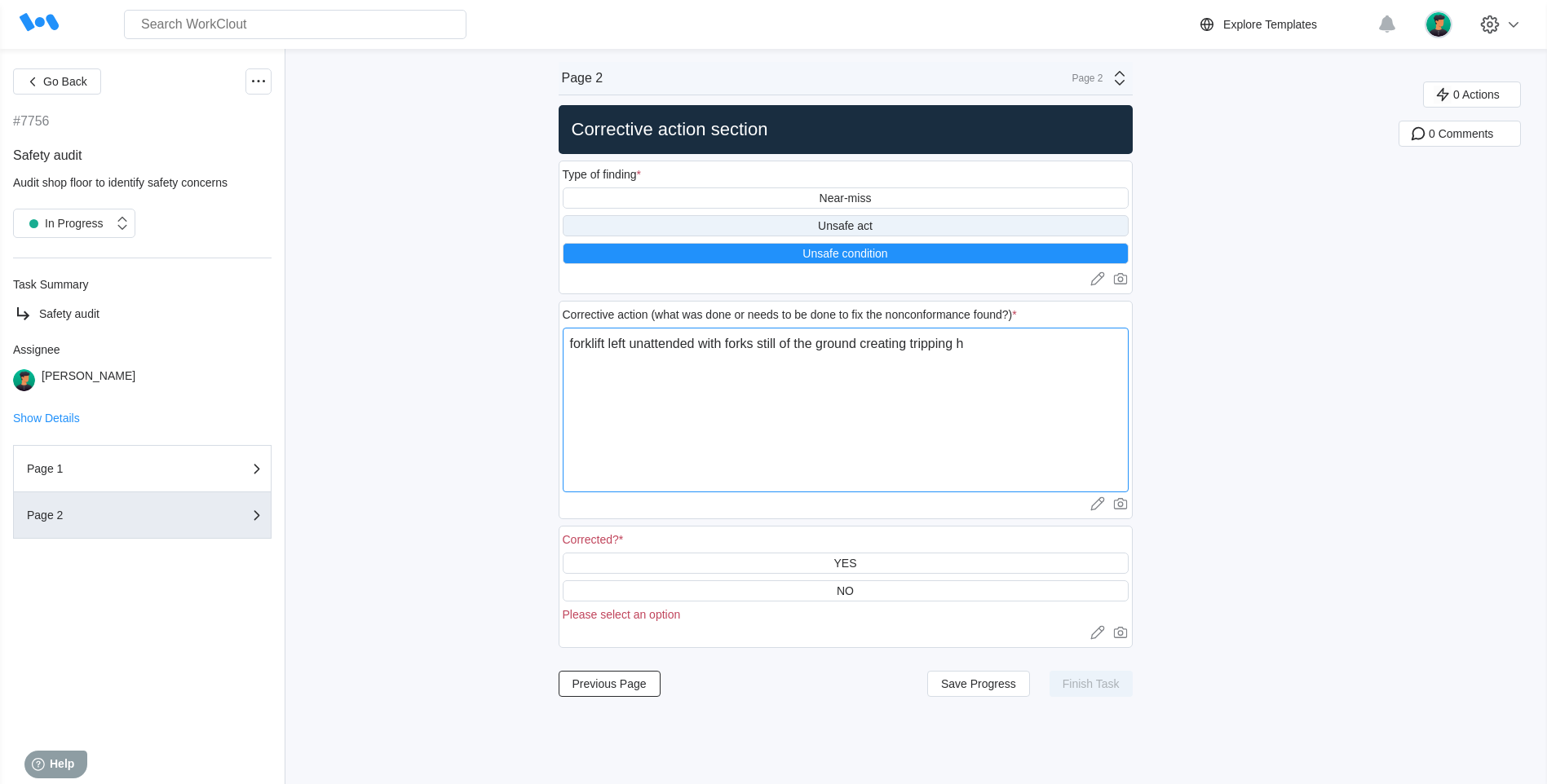
type textarea "x"
type textarea "forklift left unattended with forks still of the ground creating tripping haz"
type textarea "x"
type textarea "forklift left unattended with forks still of the ground creating tripping haza"
type textarea "x"
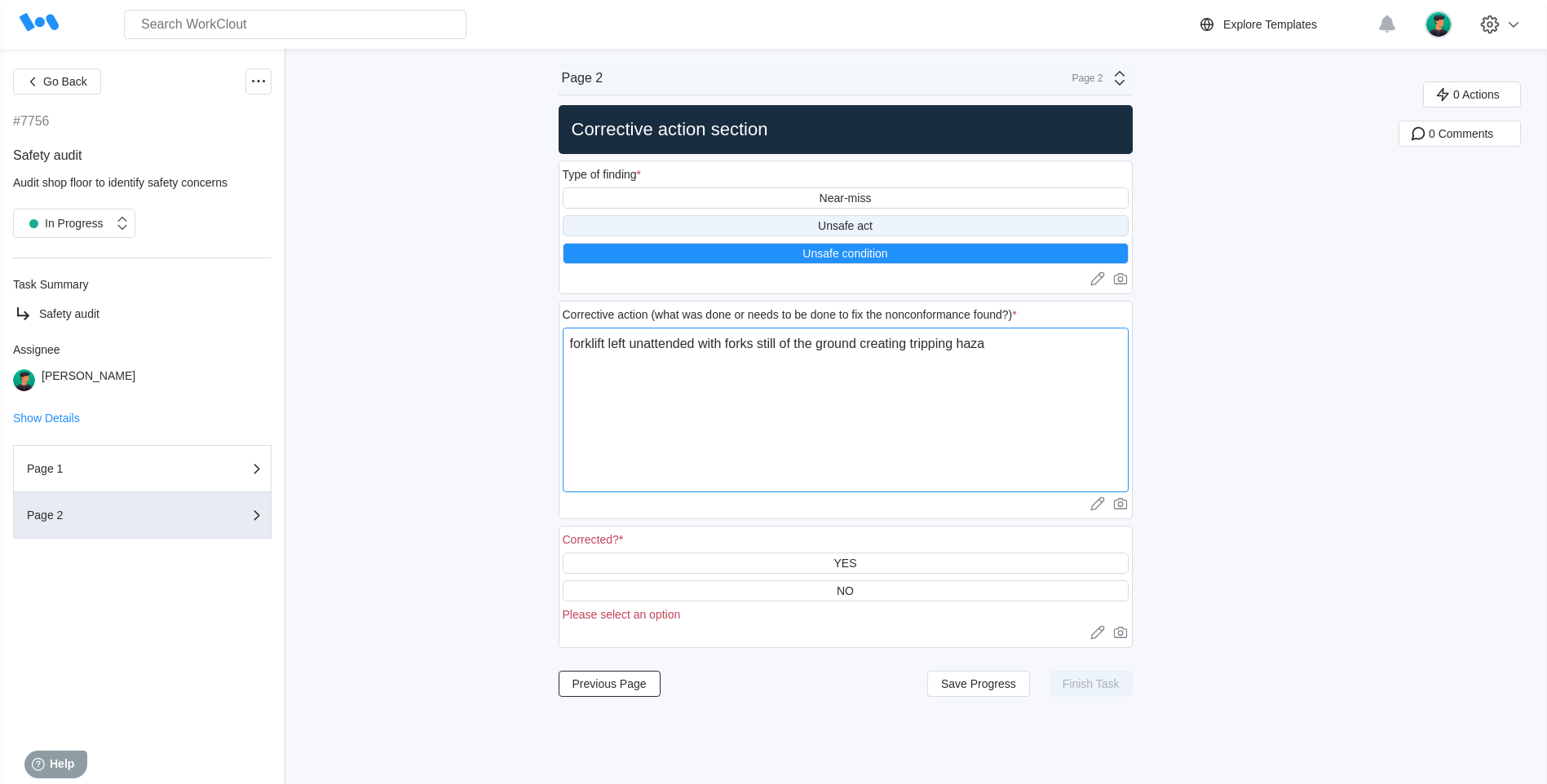
type textarea "forklift left unattended with forks still of the ground creating tripping hazar"
type textarea "x"
type textarea "forklift left unattended with forks still of the ground creating tripping hazard"
type textarea "x"
type textarea "forklift left unattended with forks still off the ground creating tripping haza…"
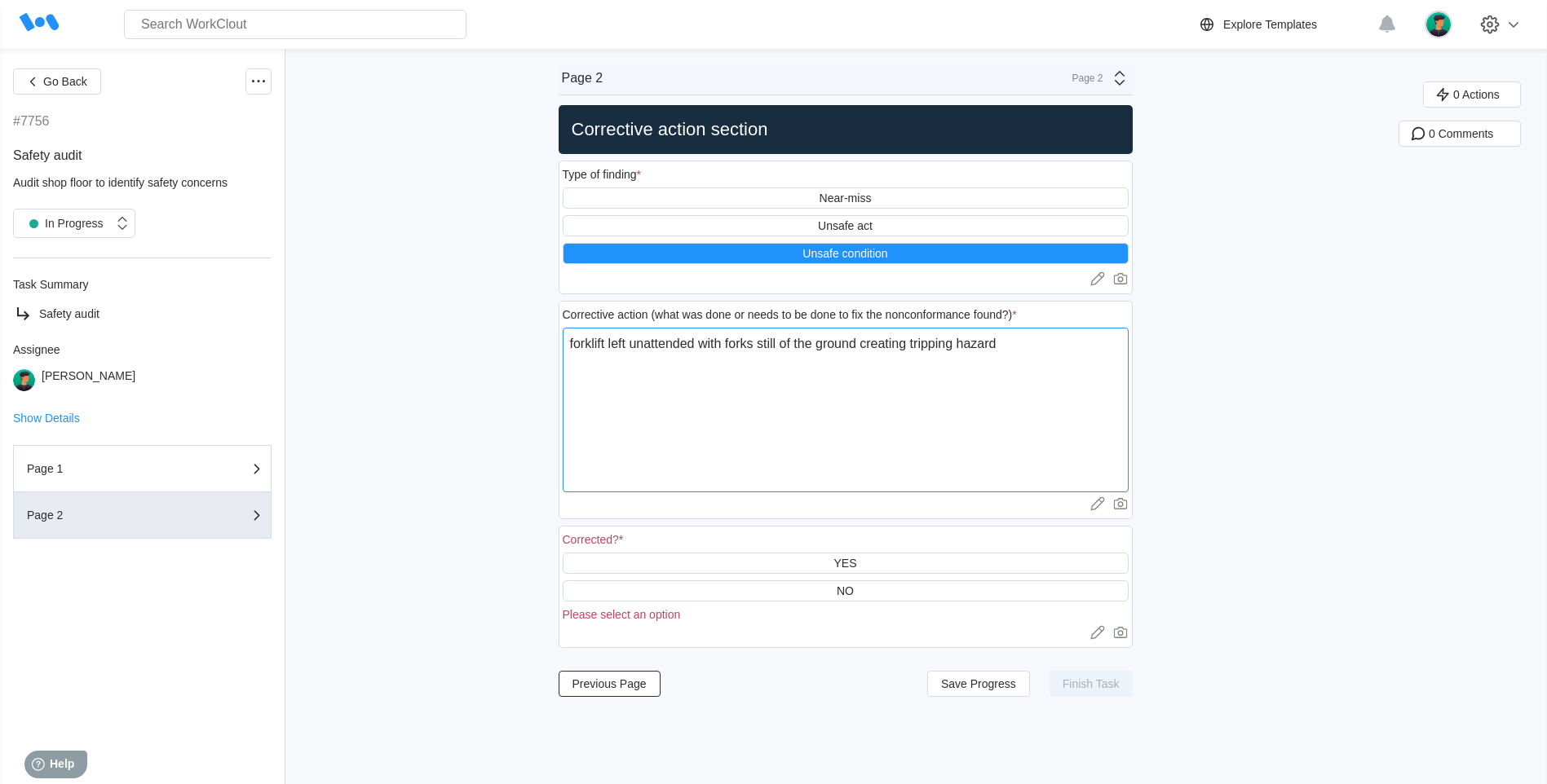
type textarea "x"
type textarea "forklift left unattended with forks still off the ground creating tripping haza…"
type textarea "x"
type textarea "forklift left unattended with forks still off the ground creating tripping haza…"
type textarea "x"
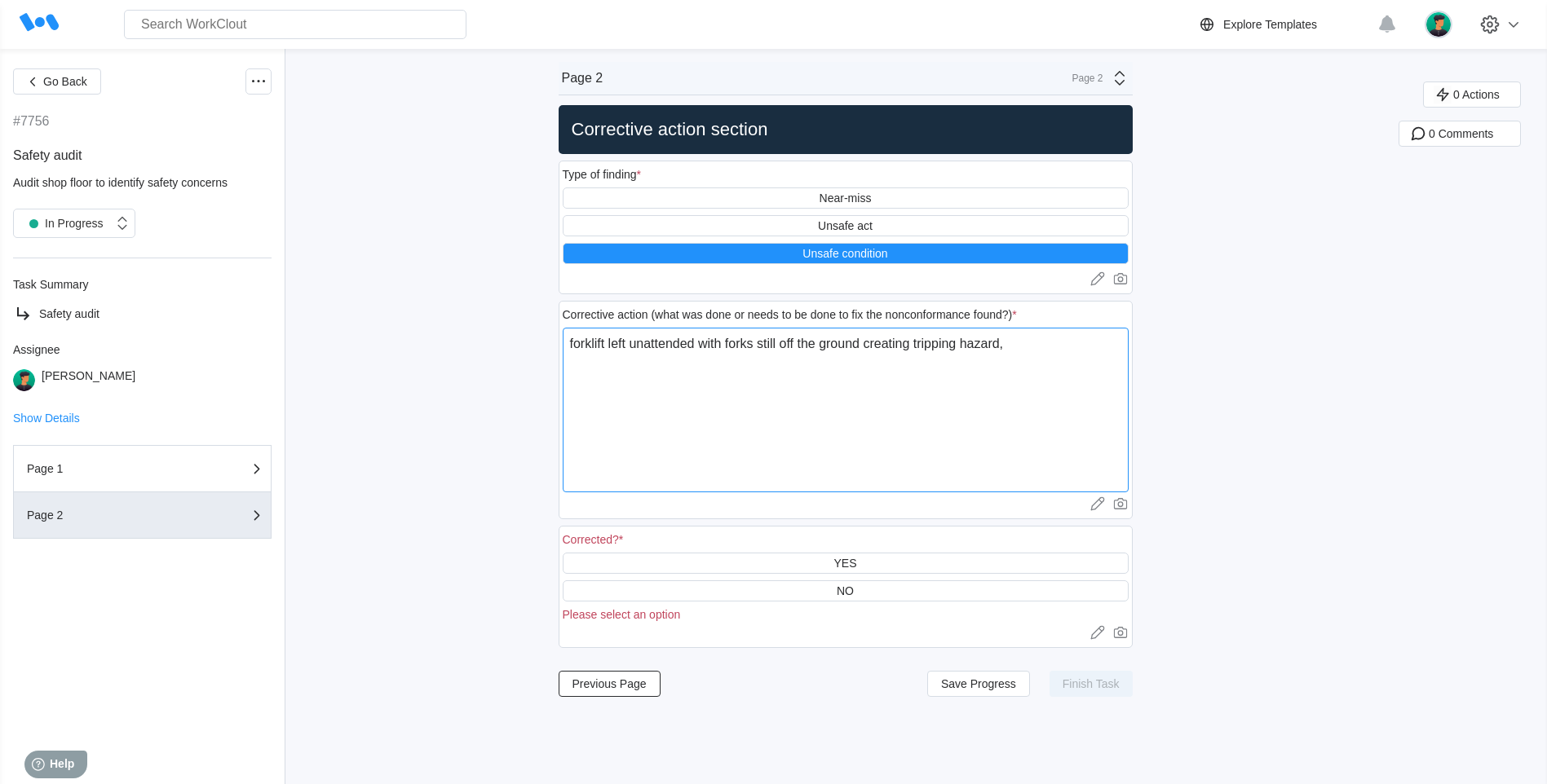
type textarea "forklift left unattended with forks still off the ground creating tripping haza…"
type textarea "x"
type textarea "forklift left unattended with forks still off the ground creating tripping haza…"
type textarea "x"
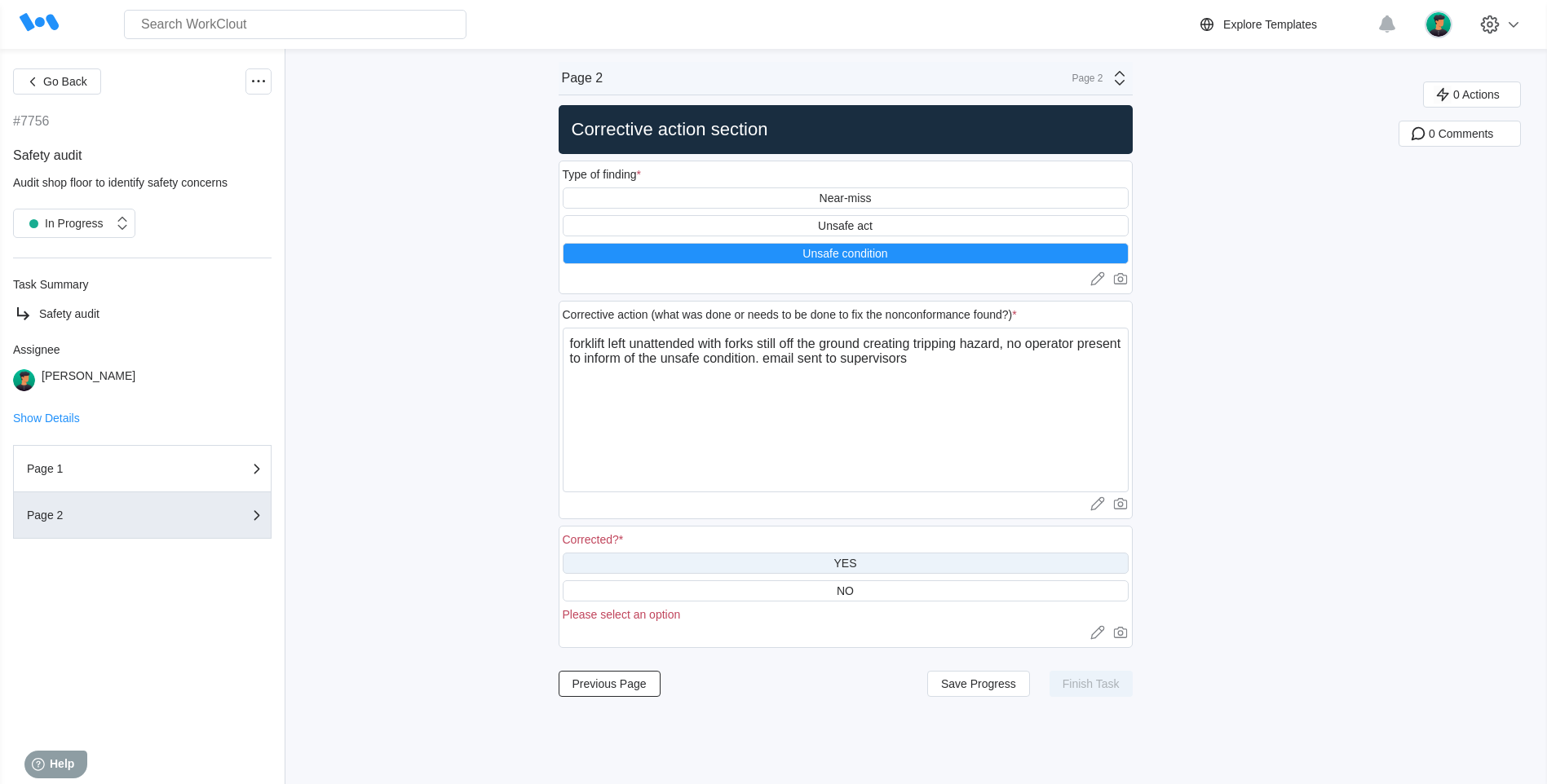
click at [902, 569] on div "YES" at bounding box center [845, 563] width 565 height 22
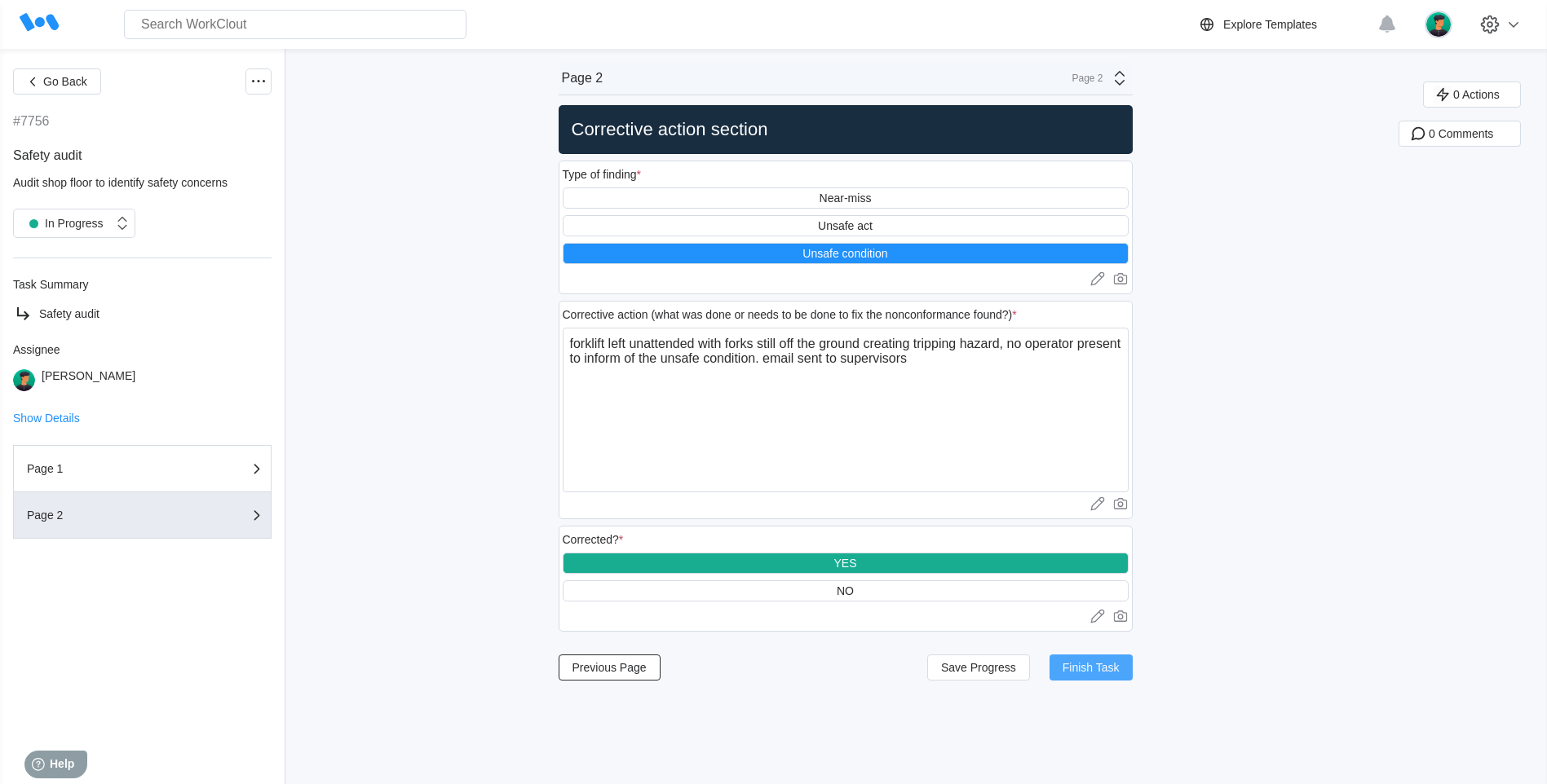
click at [1098, 667] on span "Finish Task" at bounding box center [1091, 667] width 57 height 12
